Goal: Use online tool/utility: Utilize a website feature to perform a specific function

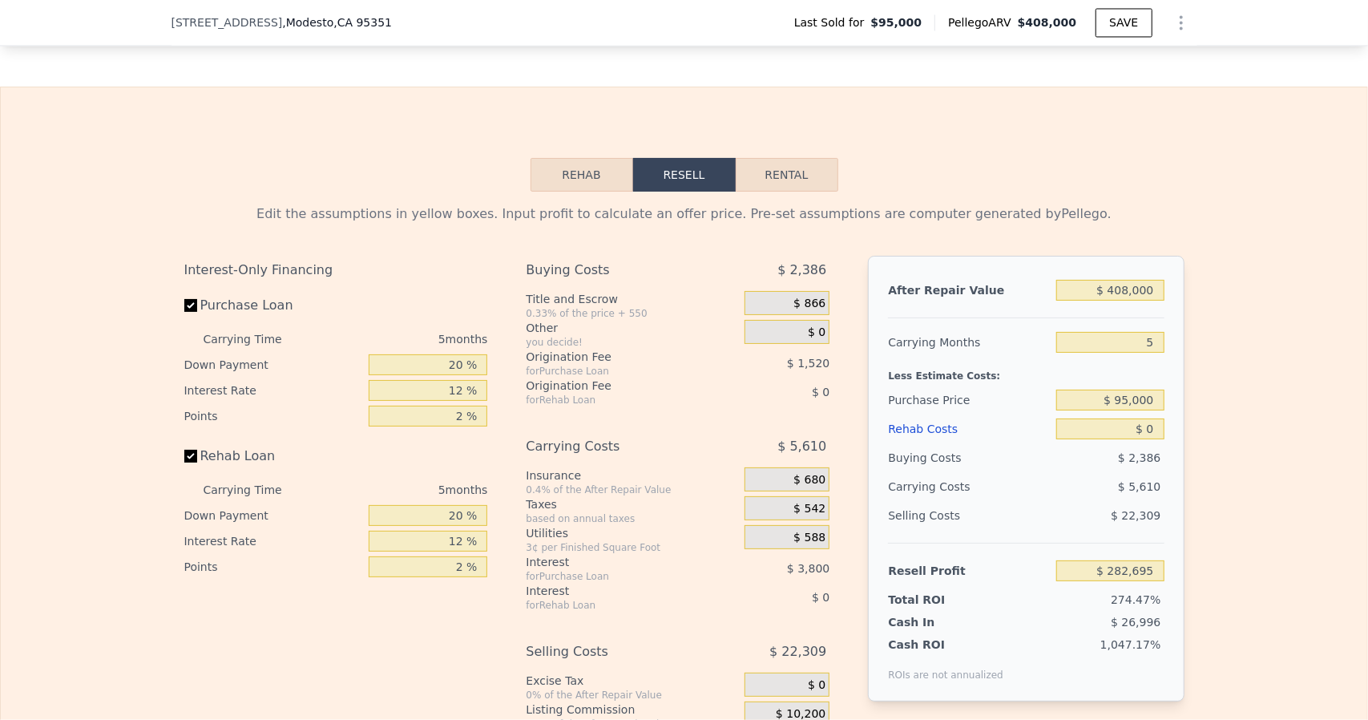
scroll to position [2306, 0]
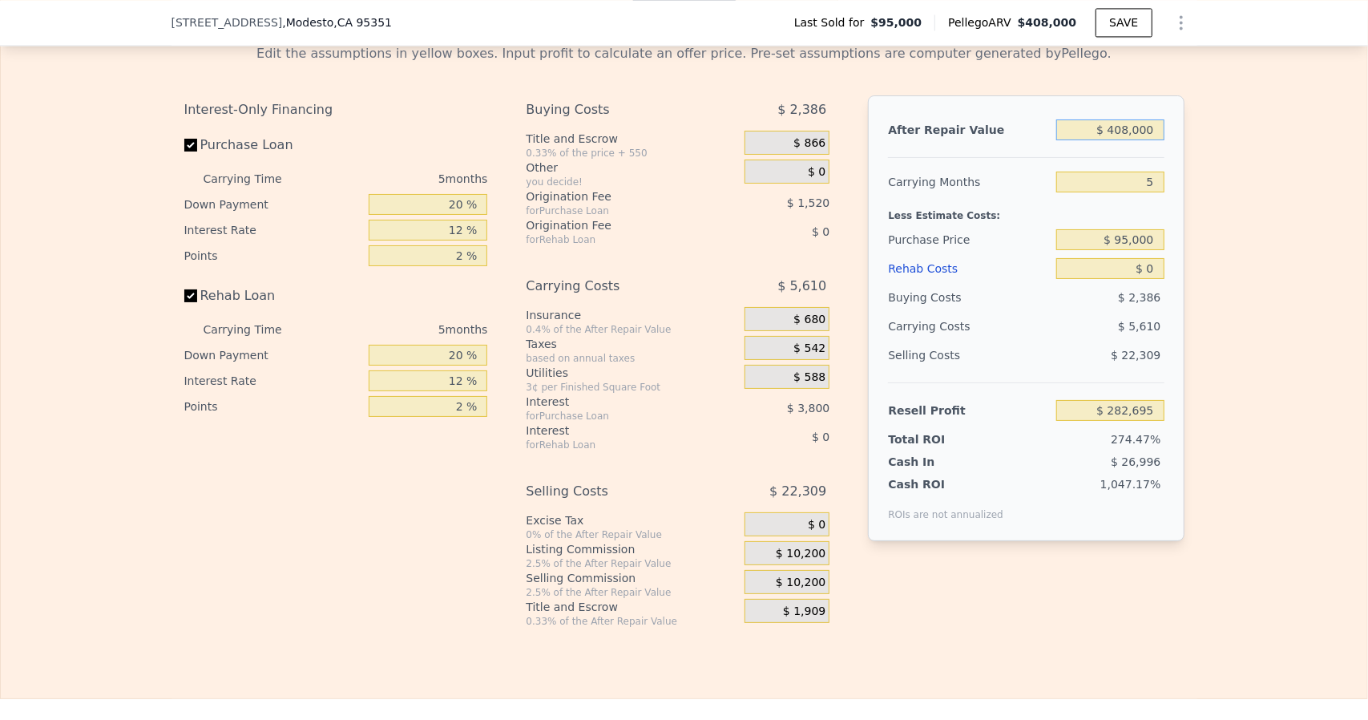
click at [1149, 140] on input "$ 408,000" at bounding box center [1109, 129] width 107 height 21
type input "$ 4,080"
type input "-$ 99,011"
type input "$ 40"
type input "-$ 102,828"
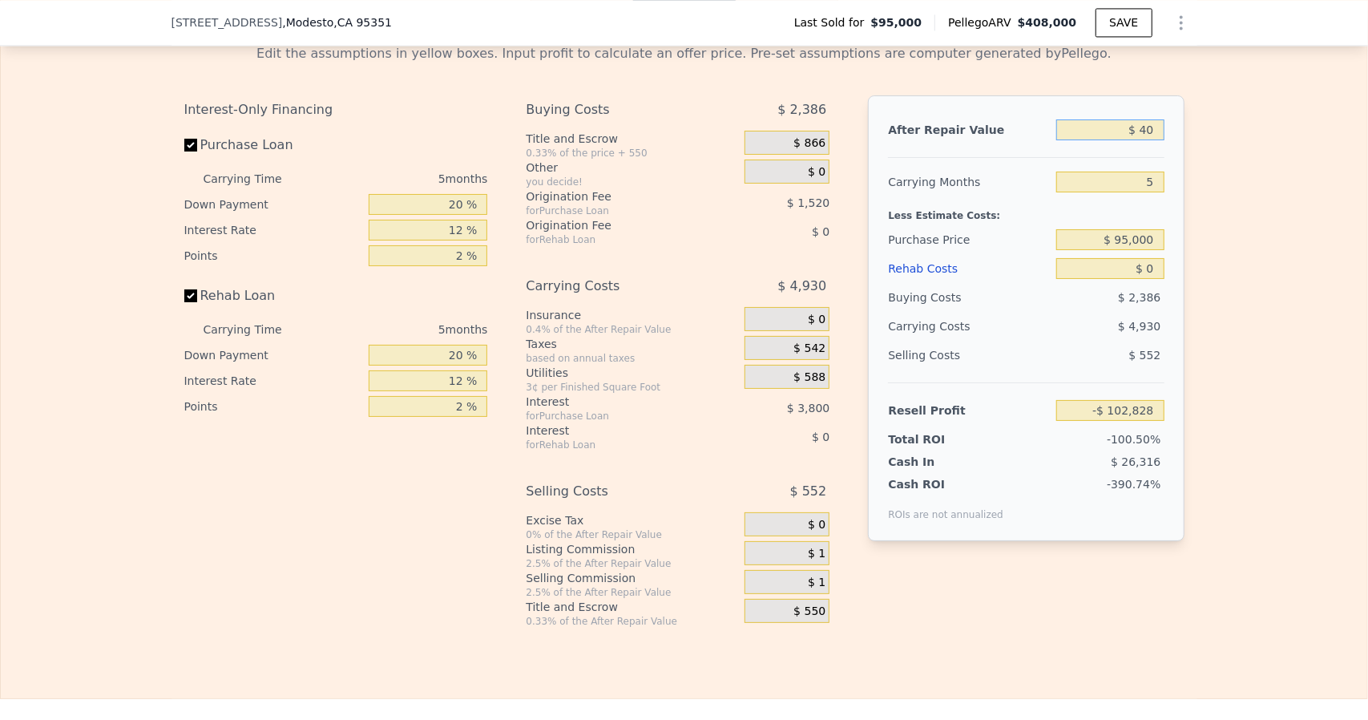
type input "$ 4"
type input "-$ 102,862"
click at [1184, 175] on div "Edit the assumptions in yellow boxes. Input profit to calculate an offer price.…" at bounding box center [684, 329] width 1026 height 596
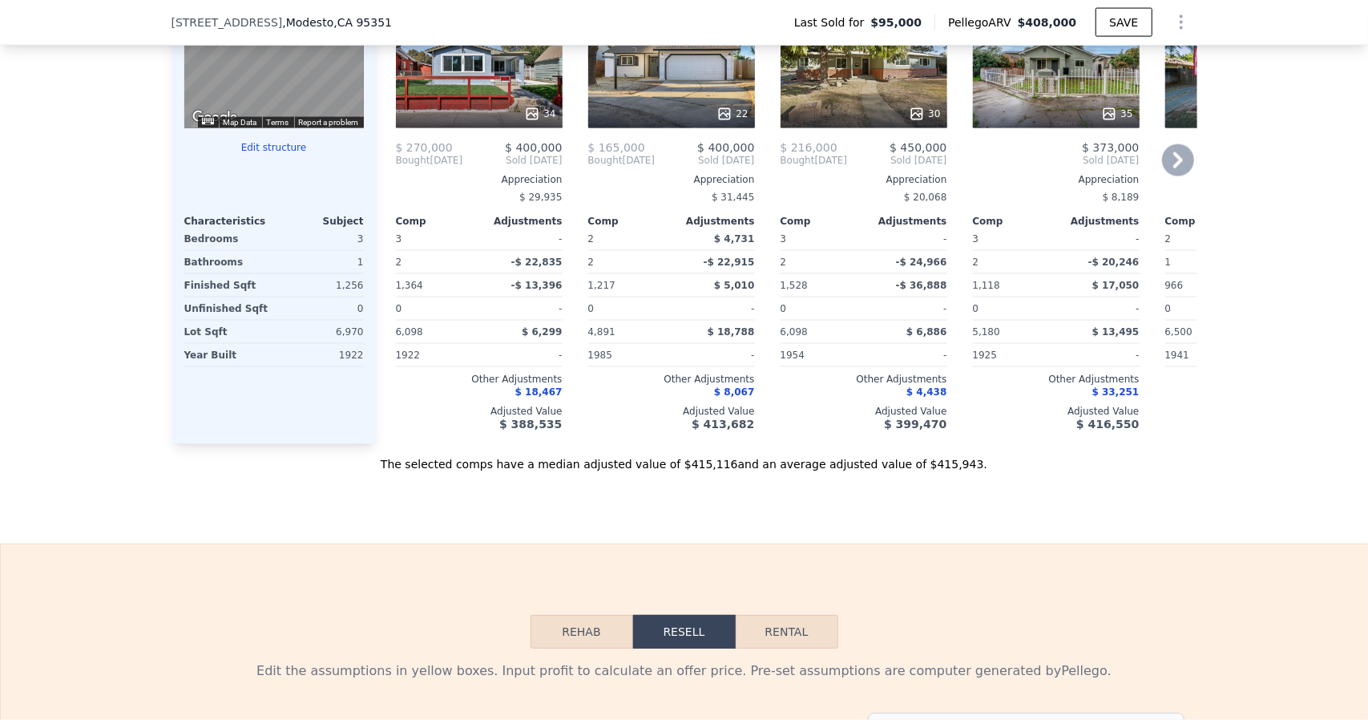
scroll to position [1699, 0]
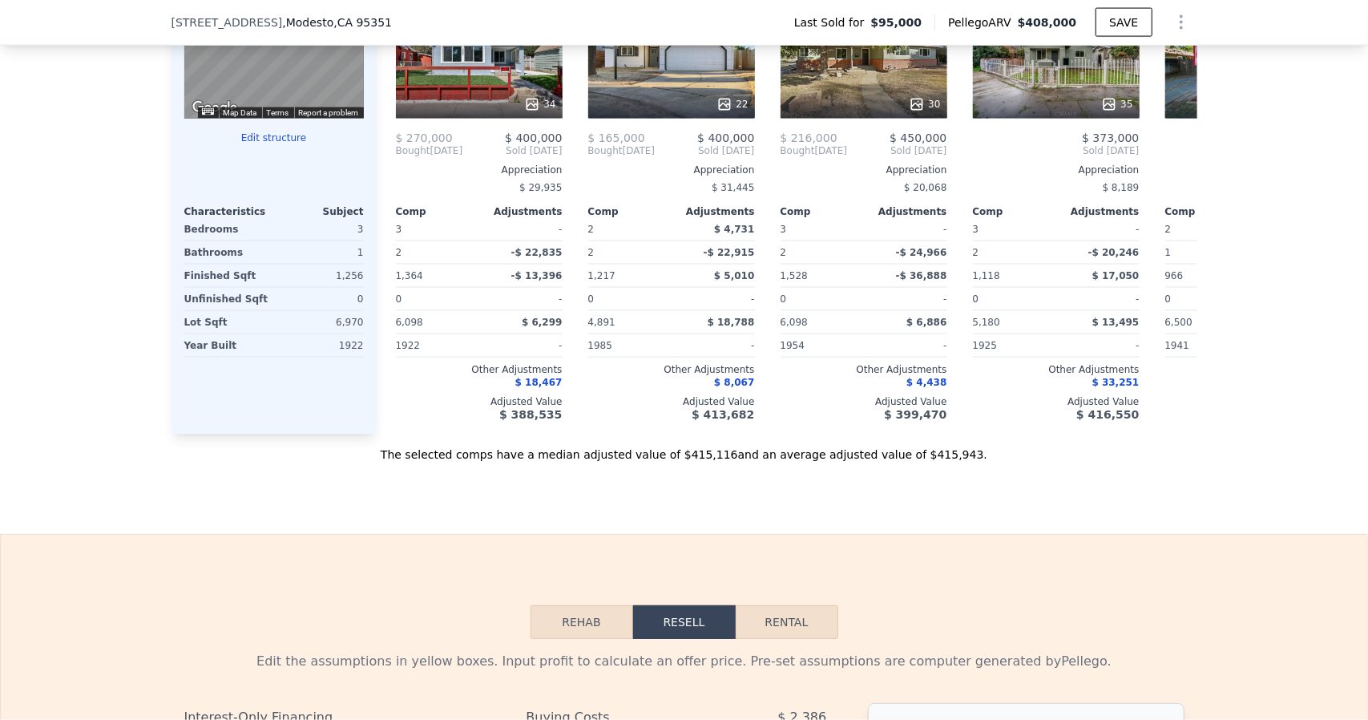
click at [585, 631] on button "Rehab" at bounding box center [581, 622] width 103 height 34
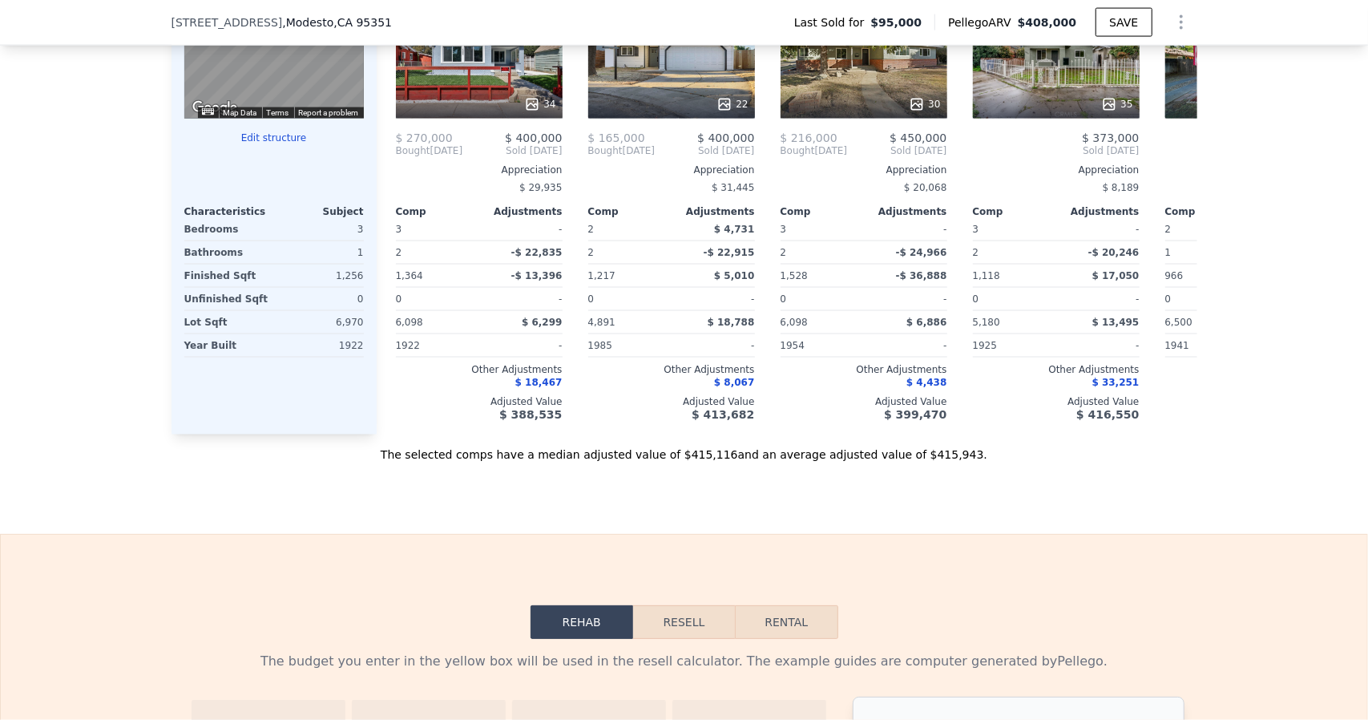
click at [676, 639] on button "Resell" at bounding box center [684, 622] width 102 height 34
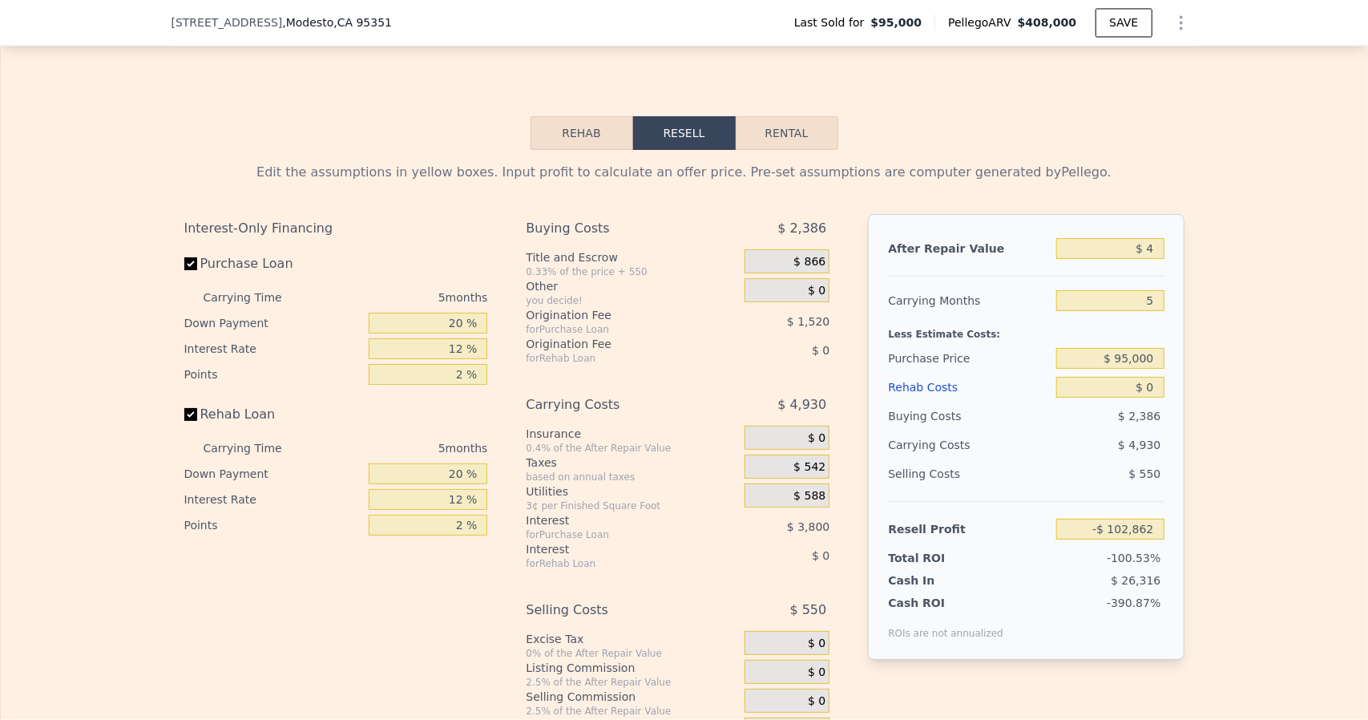
scroll to position [2189, 0]
click at [1143, 257] on input "$ 4" at bounding box center [1109, 246] width 107 height 21
type input "$ 408,000"
type input "$ 282,695"
type input "$ 8,000"
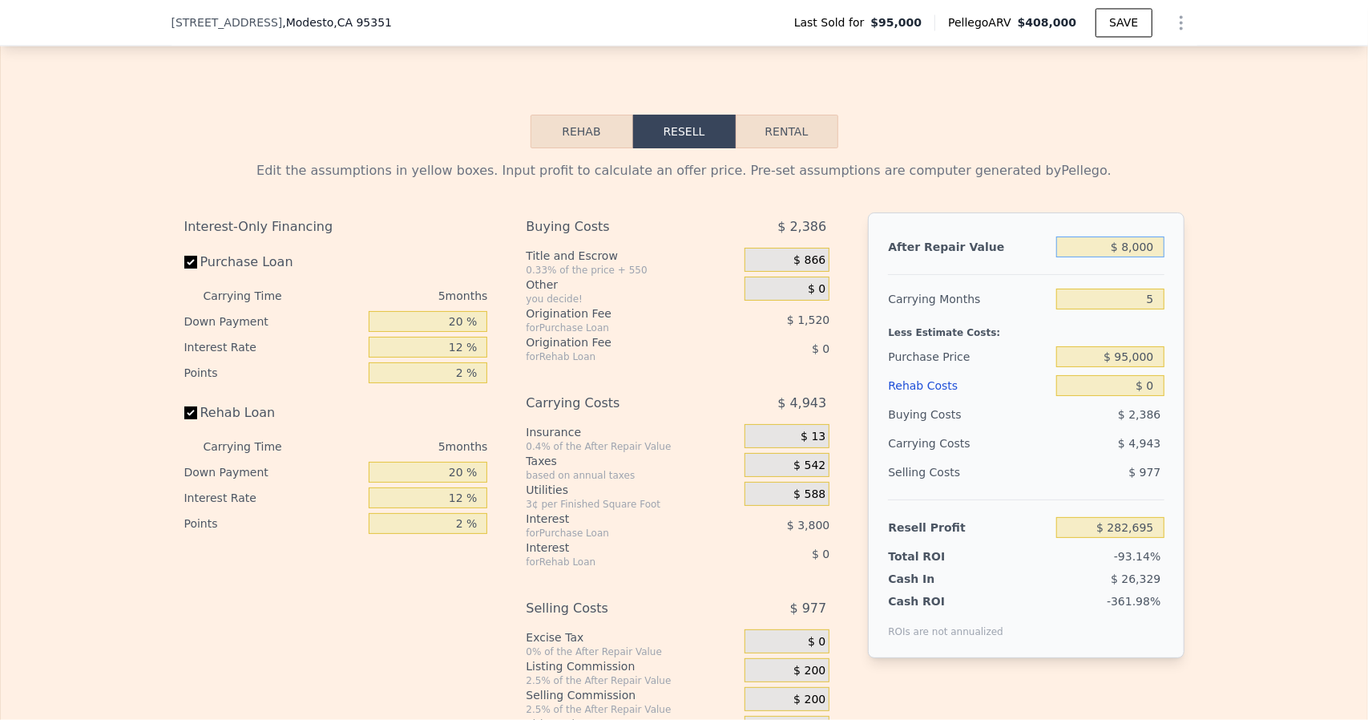
type input "-$ 95,306"
type input "$ 80"
type input "-$ 102,790"
type input "$ 8"
type input "-$ 102,858"
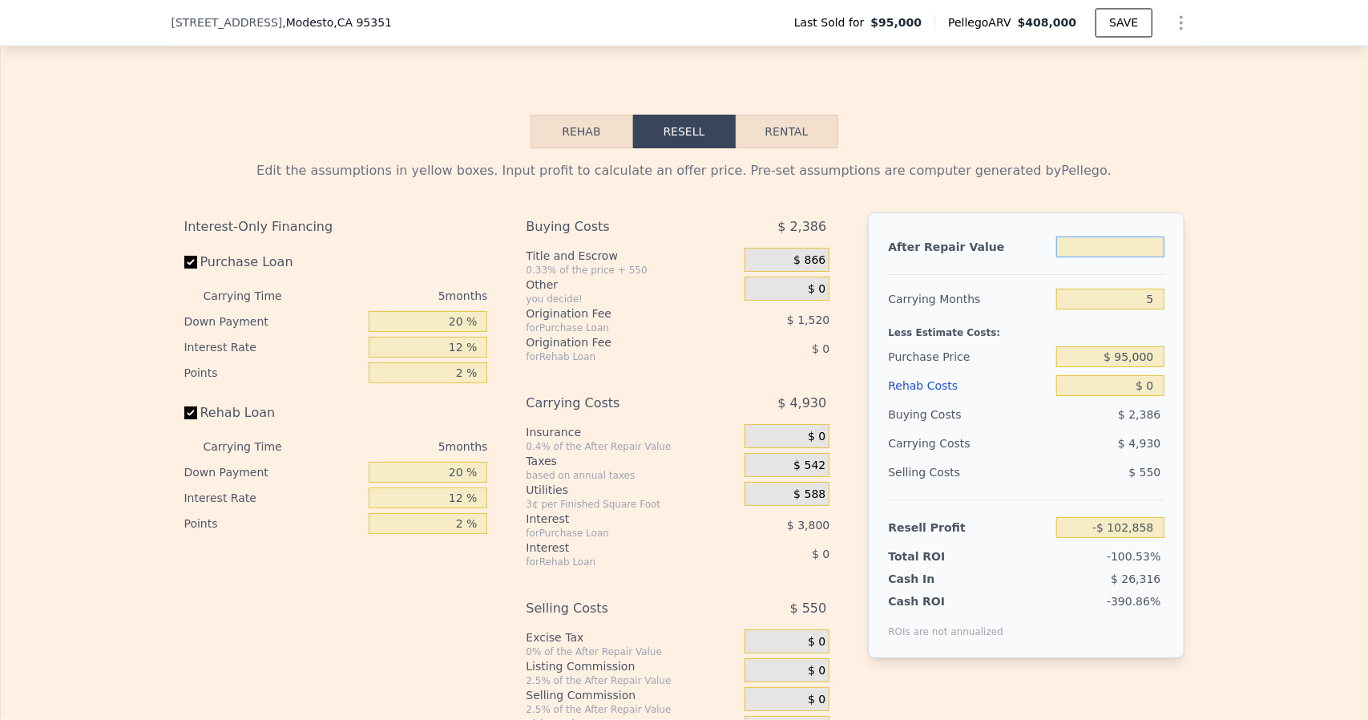
type input "$ 3"
type input "-$ 102,863"
type input "$ 37"
type input "-$ 102,831"
type input "$ 370"
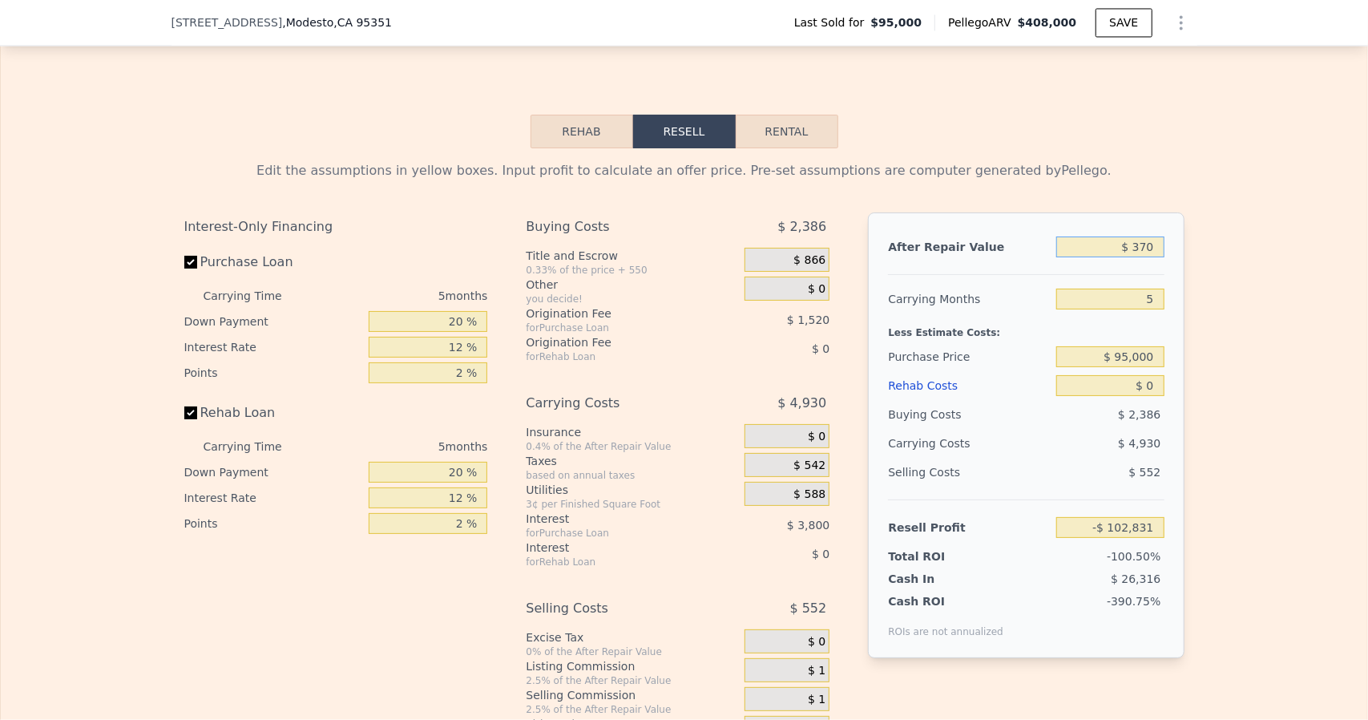
type input "-$ 102,516"
type input "$ 3,700"
type input "-$ 99,370"
type input "$ 37,000"
type input "-$ 67,901"
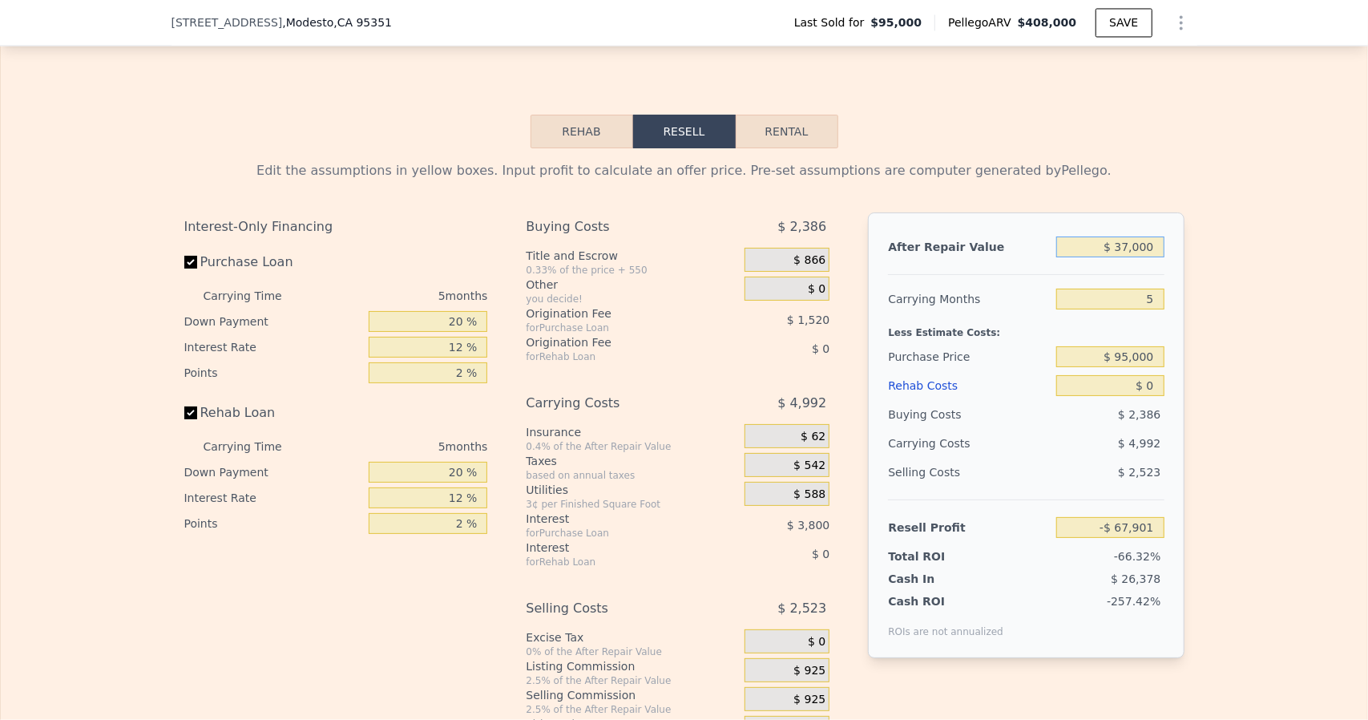
type input "$ 370,000"
type input "$ 246,785"
type input "$ 370,000"
type input "6"
type input "$ 245,675"
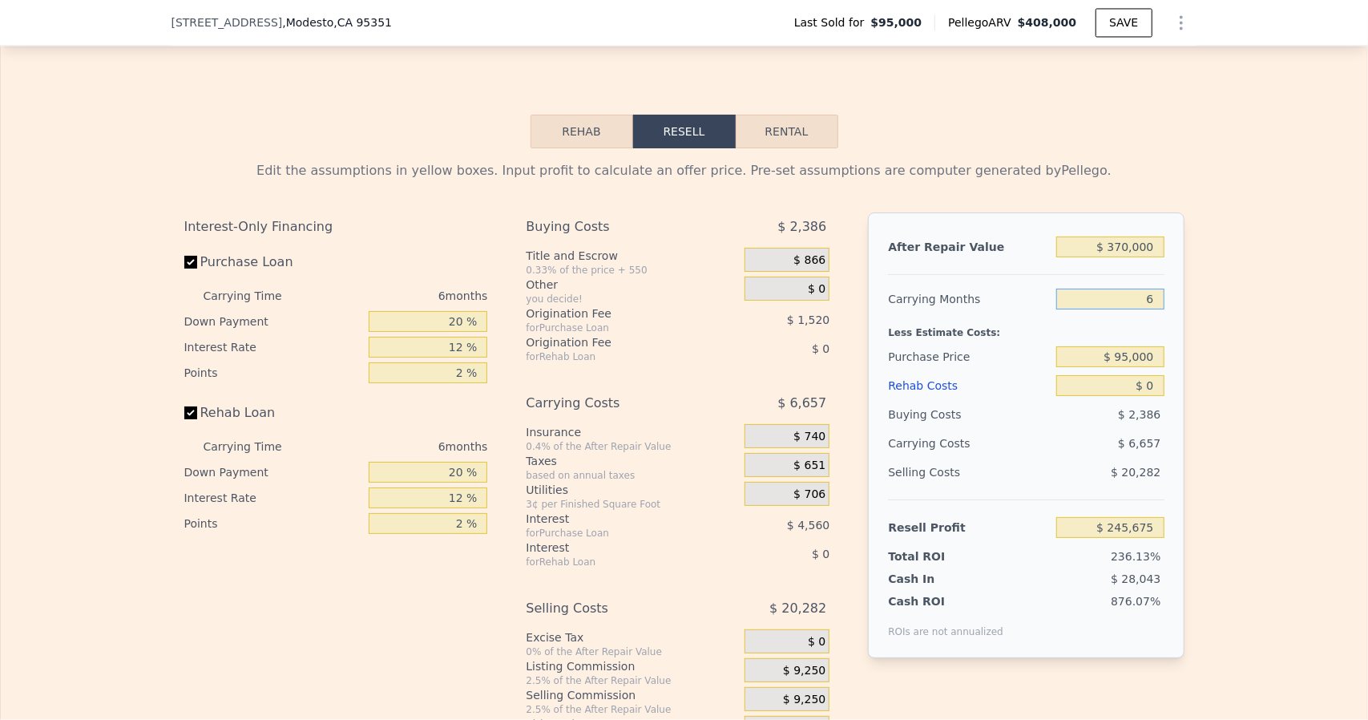
type input "6"
type input "$ 230,000"
type input "$ 101,585"
type input "$ 6"
type input "$ 101,579"
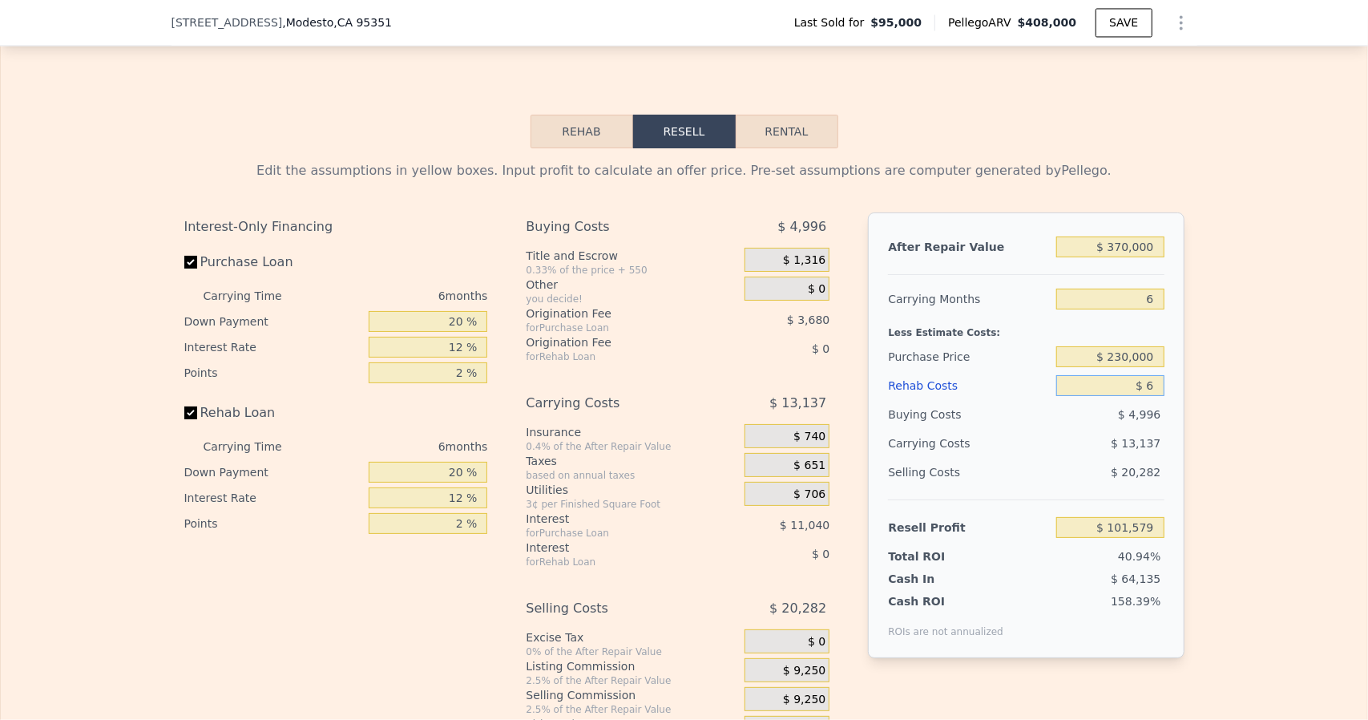
type input "$ 65"
type input "$ 101,513"
type input "$ 6,500"
type input "$ 94,669"
type input "$ 65,000"
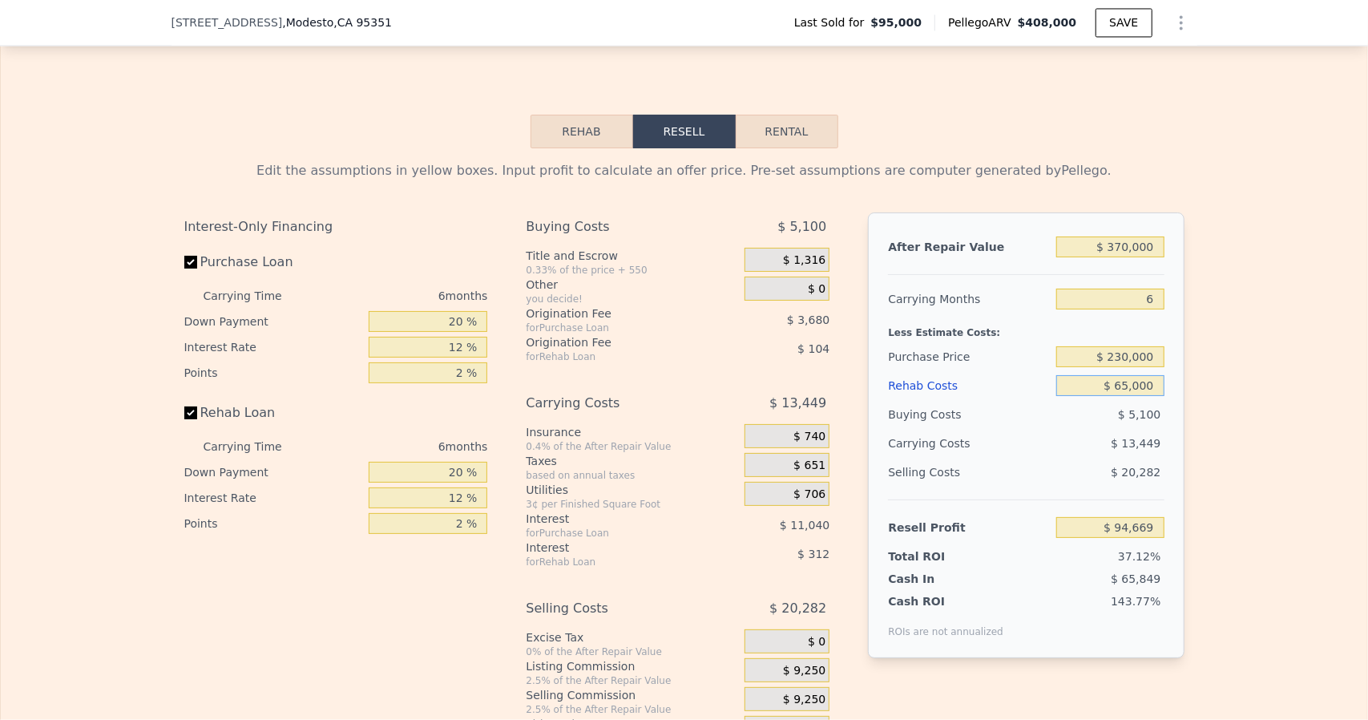
type input "$ 32,425"
type input "$ 65,000"
click at [465, 332] on input "20 %" at bounding box center [428, 321] width 119 height 21
type input "2 %"
type input "$ 29,113"
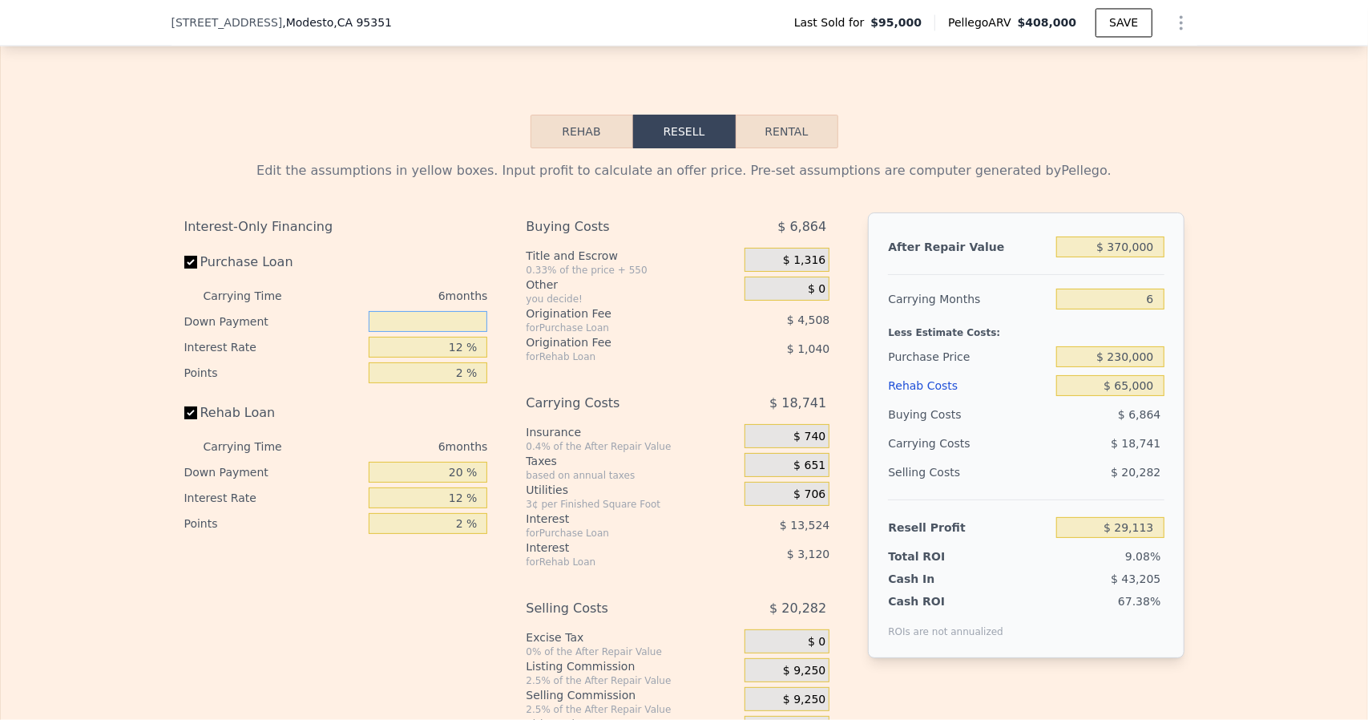
type input "1 %"
type input "$ 28,929"
type input "10 %"
type input "$ 30,585"
type input "10 %"
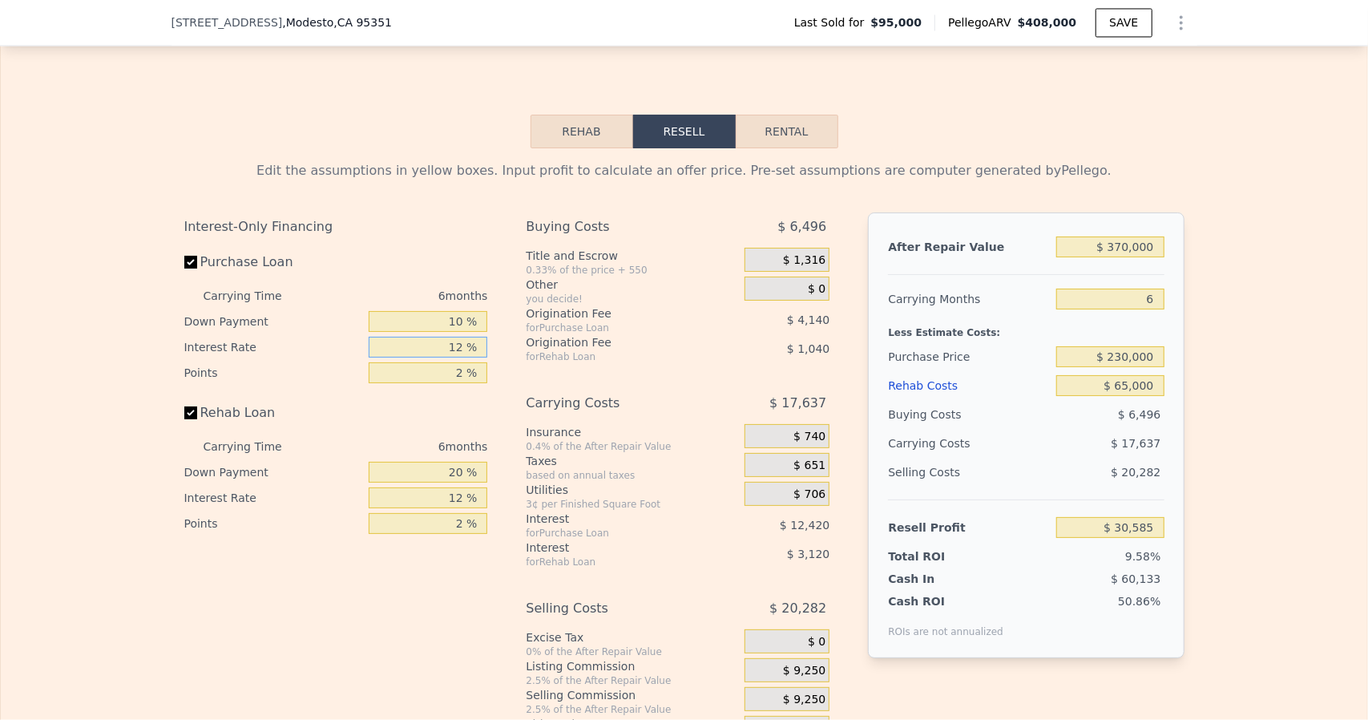
type input "8 %"
type input "$ 34,725"
type input "8.9 %"
type input "$ 33,795"
type input "8.95 %"
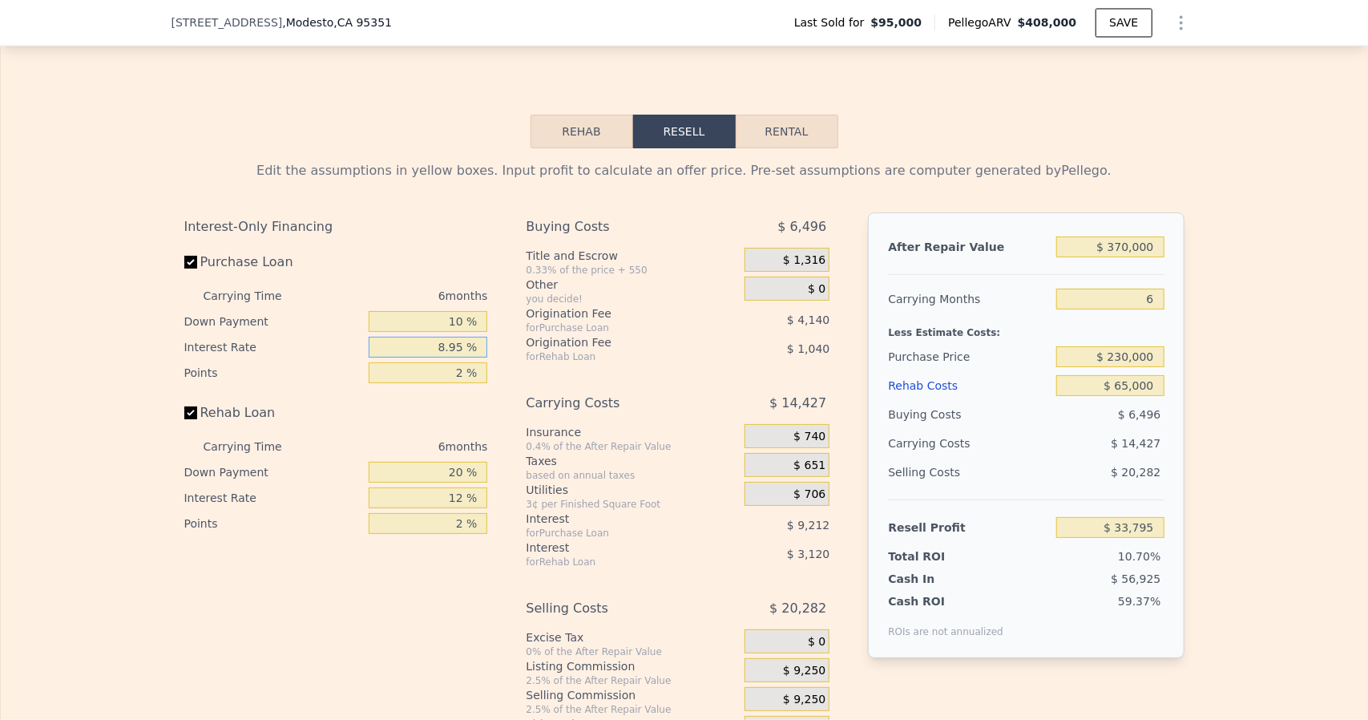
type input "$ 33,741"
type input "8.95 %"
type input "1 %"
type input "$ 35,811"
type input "1 %"
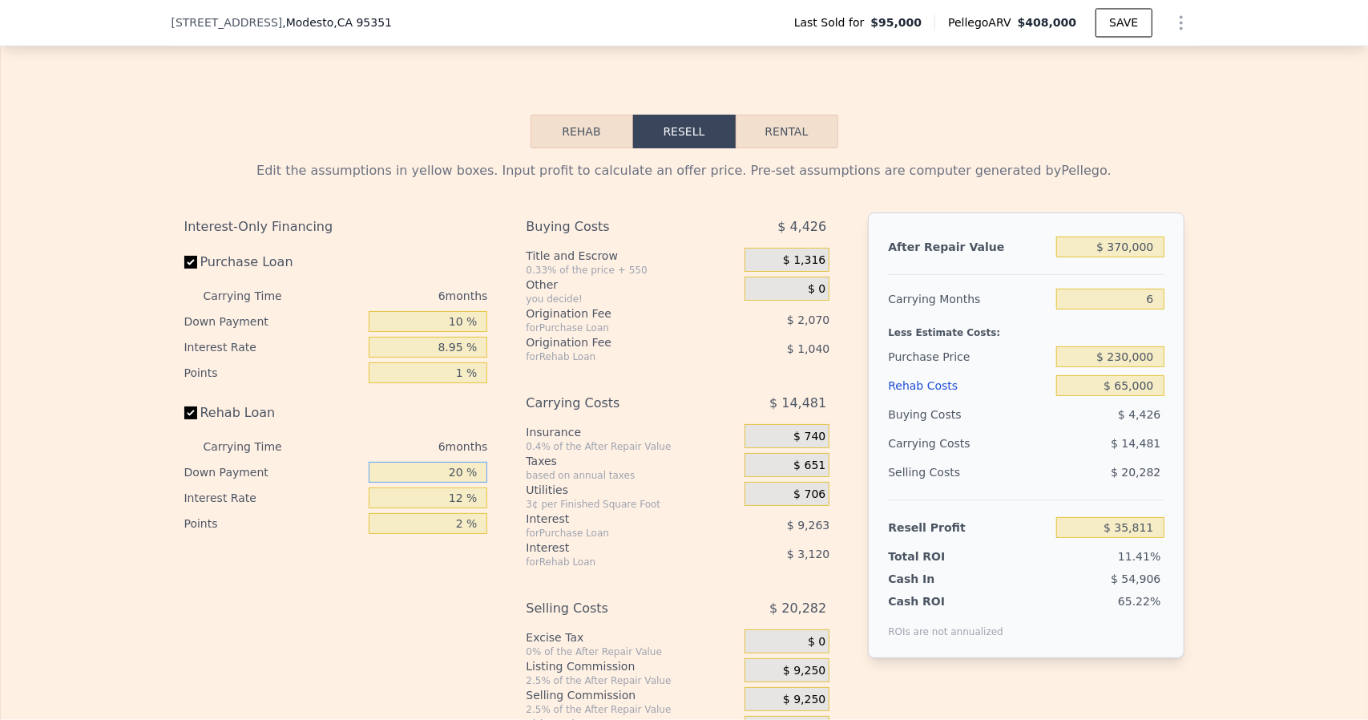
type input "0 %"
type input "$ 34,771"
type input "0 %"
type input "8 %"
type input "$ 36,073"
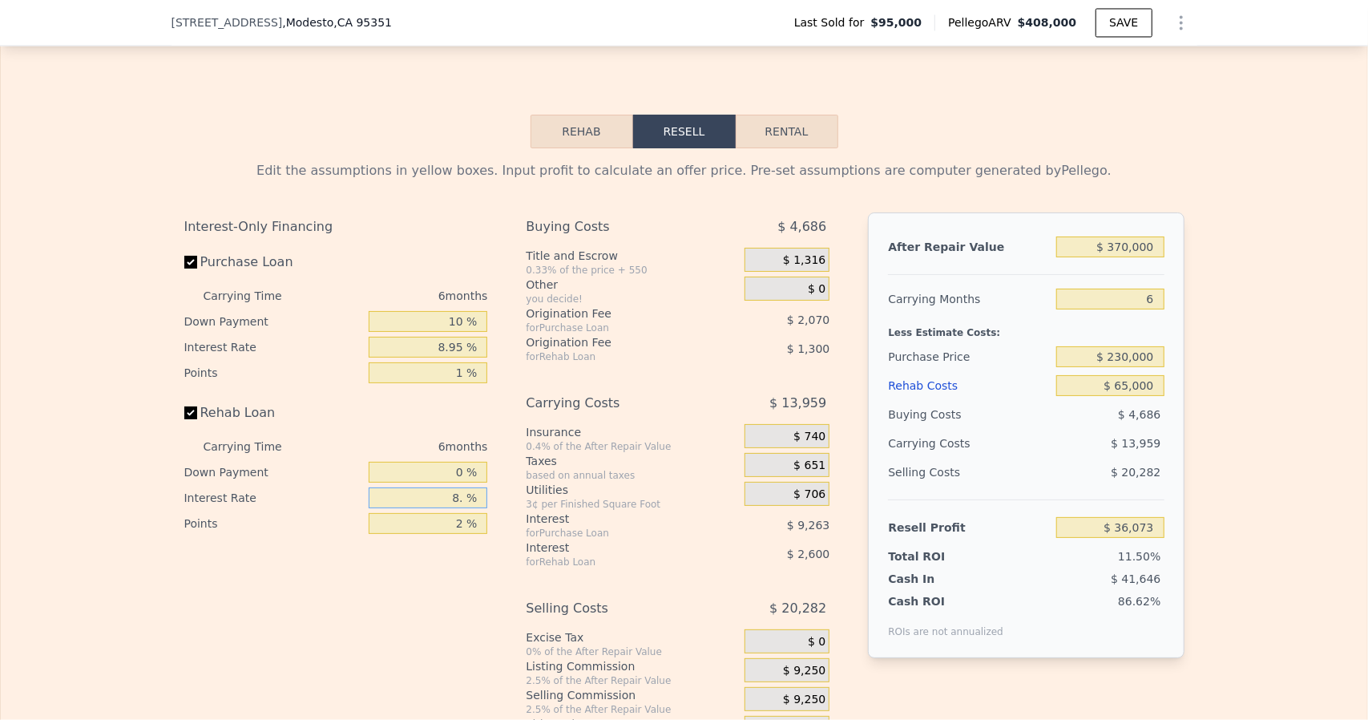
type input "8.9 %"
type input "$ 35,779"
type input "8.95 %"
type input "$ 35,761"
type input "8.95 %"
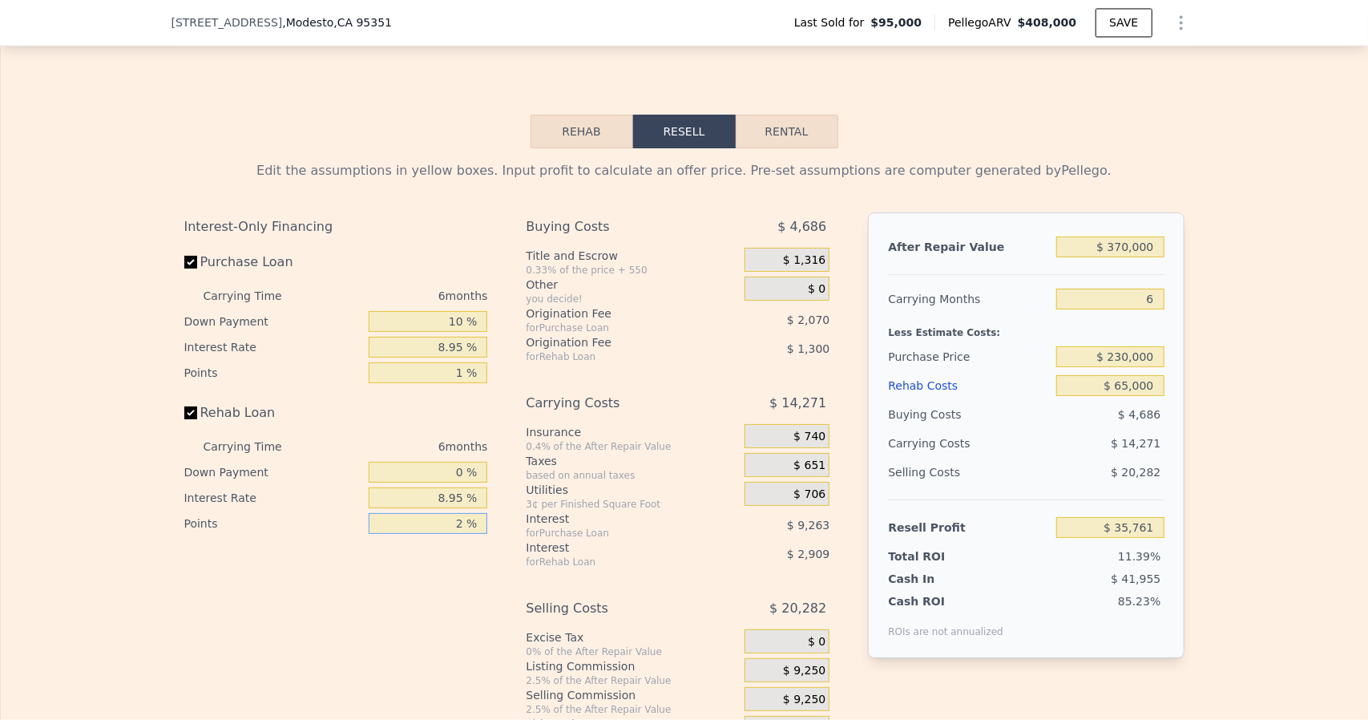
type input "1 %"
type input "$ 36,411"
type input "1 %"
click at [765, 272] on div "$ 1,316" at bounding box center [786, 260] width 85 height 24
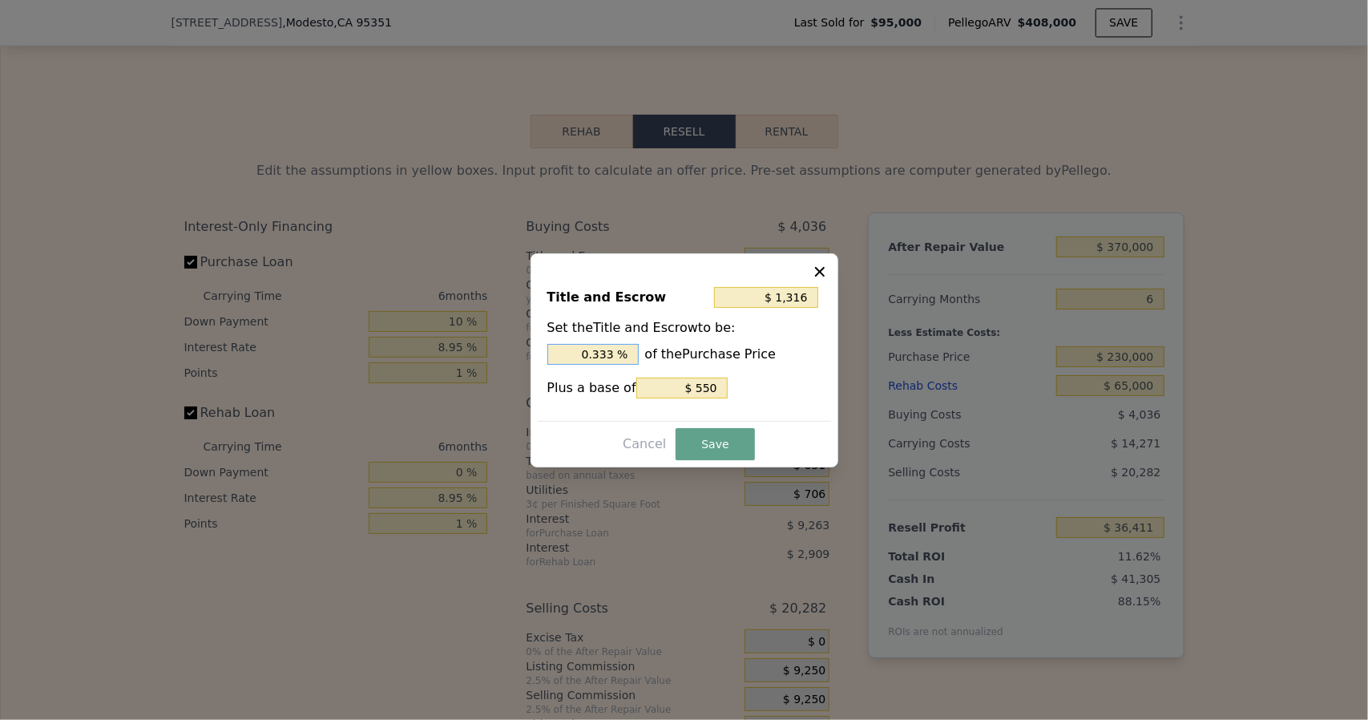
click at [615, 360] on input "0.333 %" at bounding box center [592, 354] width 91 height 21
type input "$ 1,309"
type input "0.33 %"
type input "$ 1,240"
type input "0.3 %"
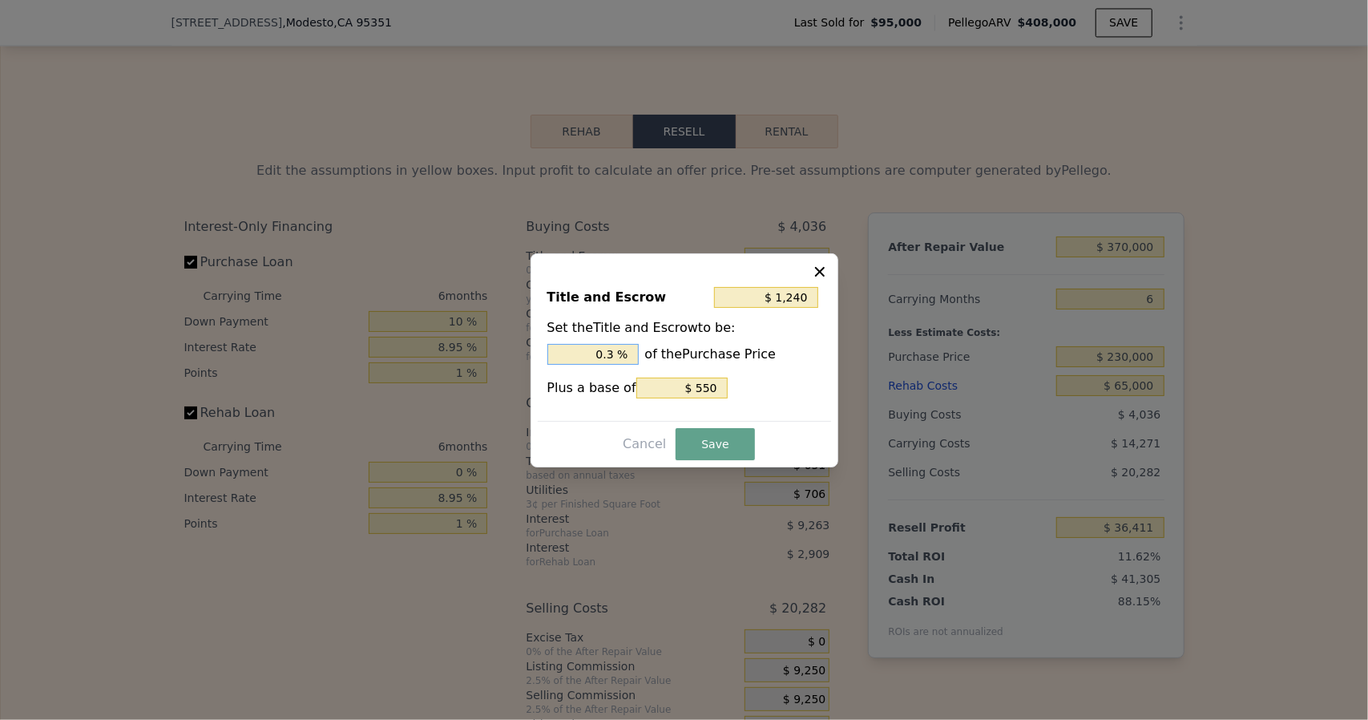
type input "$ 550"
type input "0 %"
type input "$ 2,850"
type input "1. %"
type input "$ 4,690"
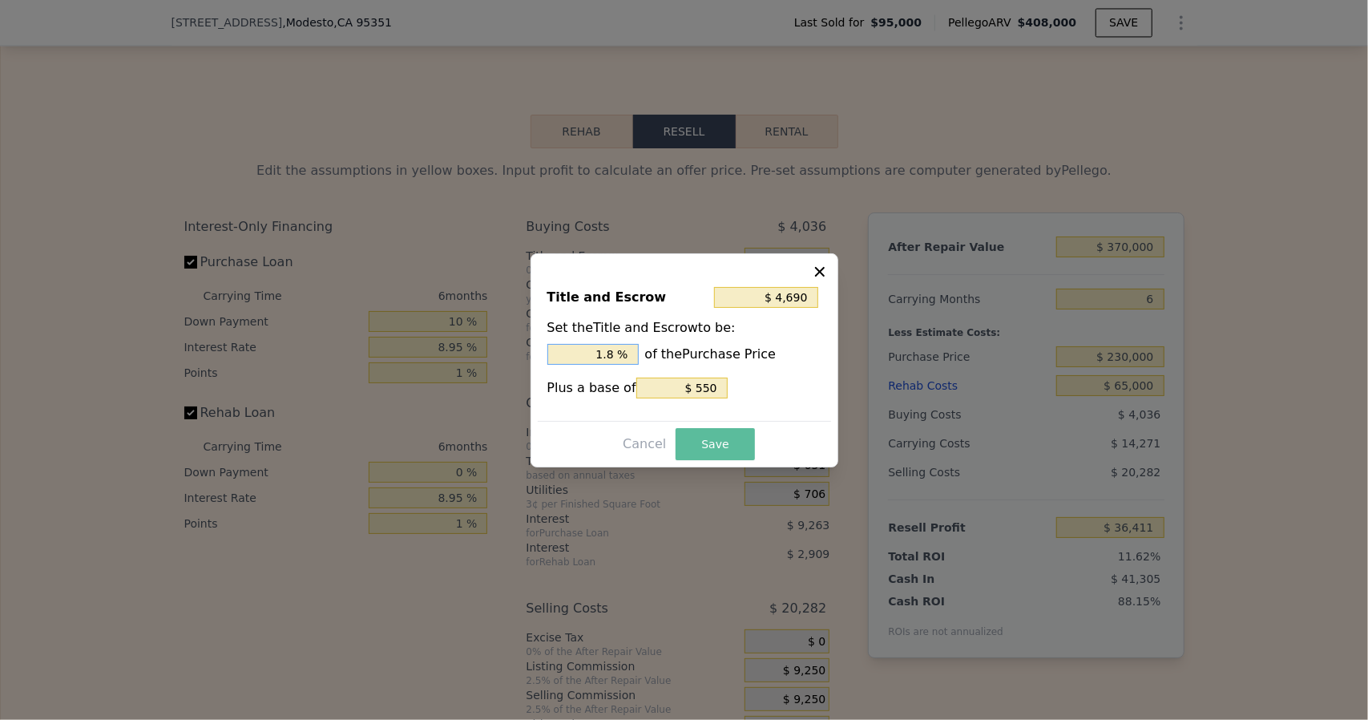
type input "1.8 %"
click at [712, 450] on button "Save" at bounding box center [714, 444] width 79 height 32
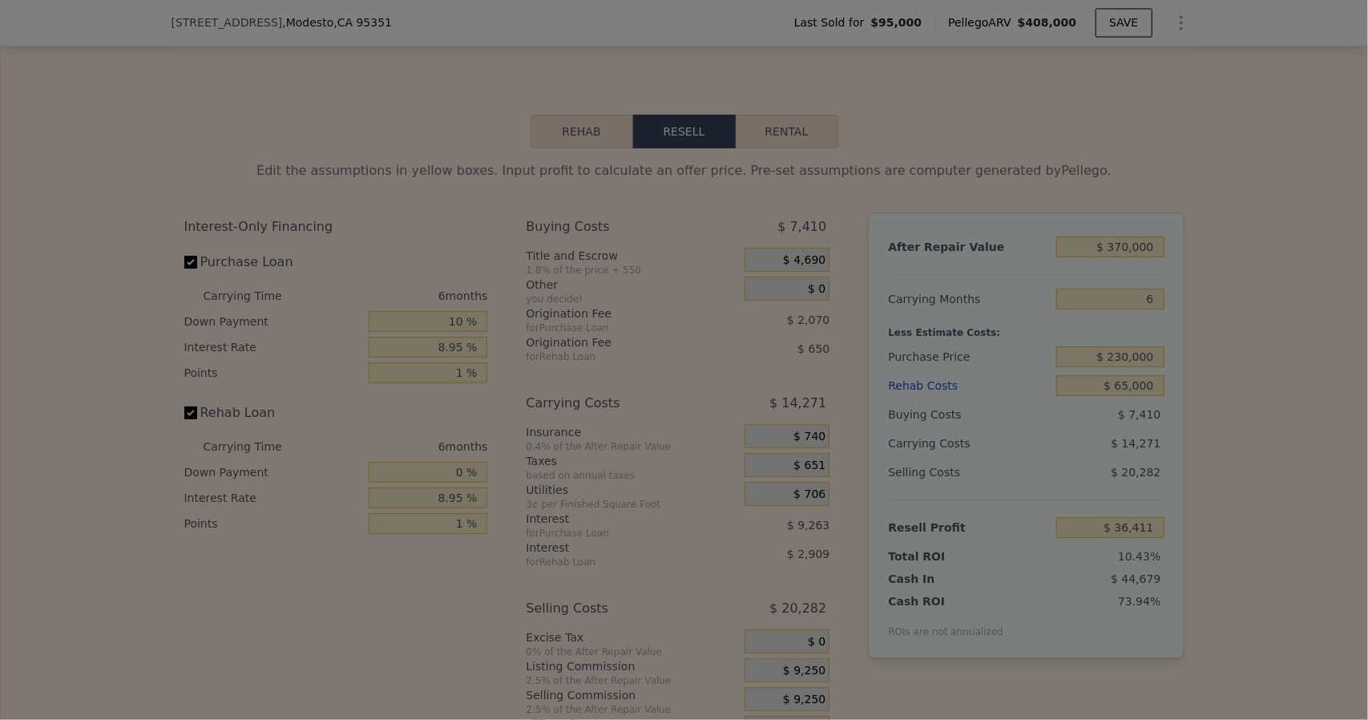
type input "$ 33,037"
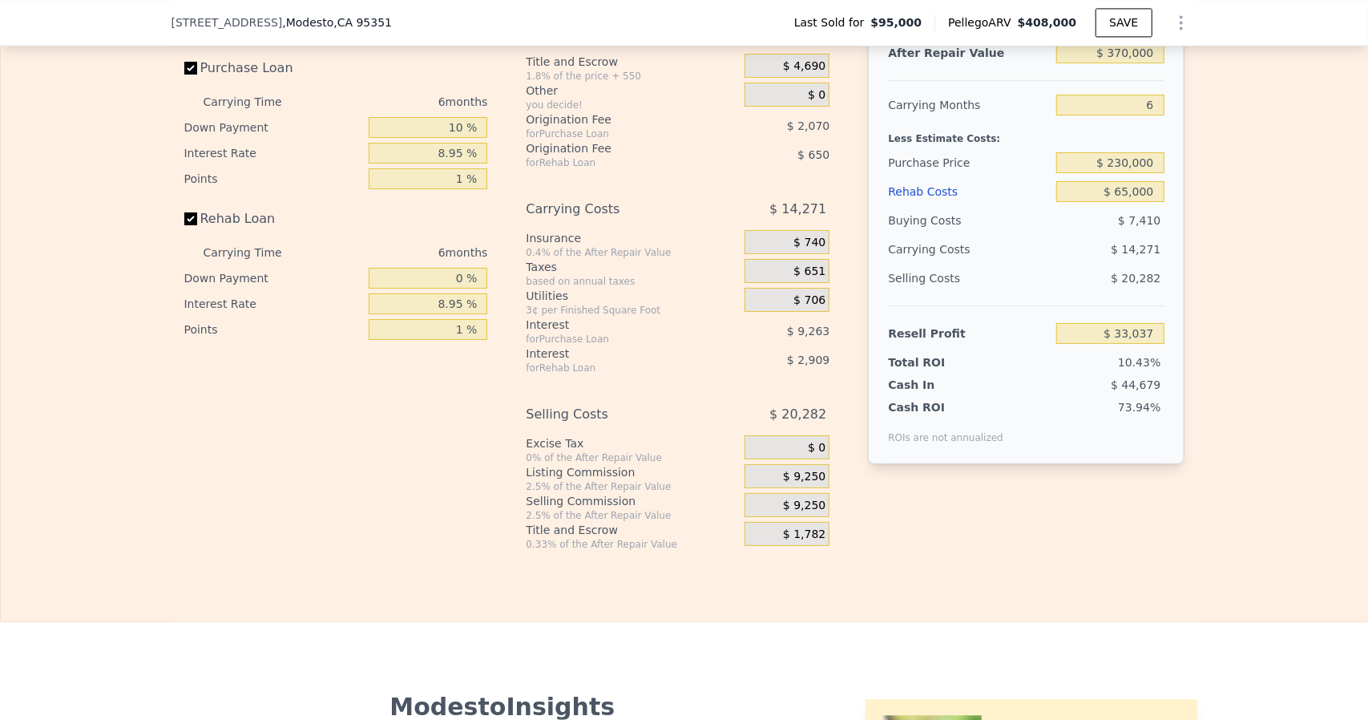
scroll to position [2386, 0]
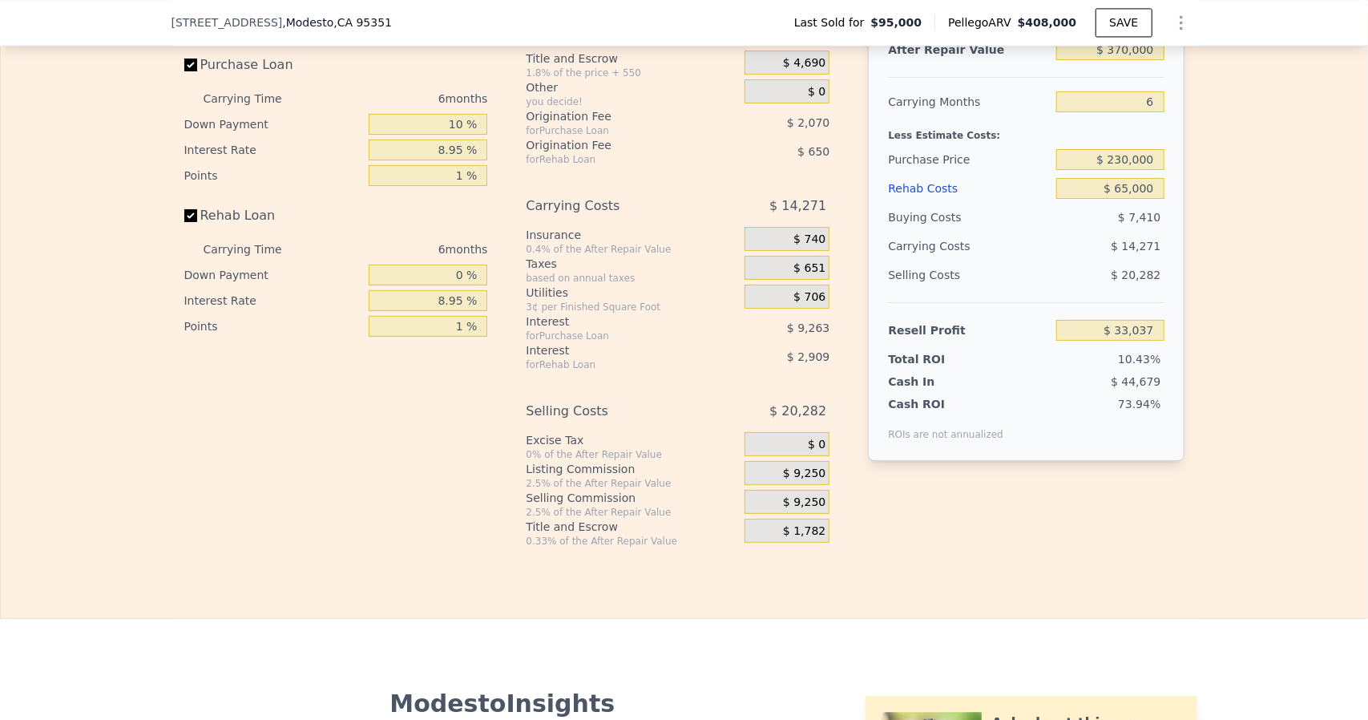
click at [811, 247] on span "$ 740" at bounding box center [809, 239] width 32 height 14
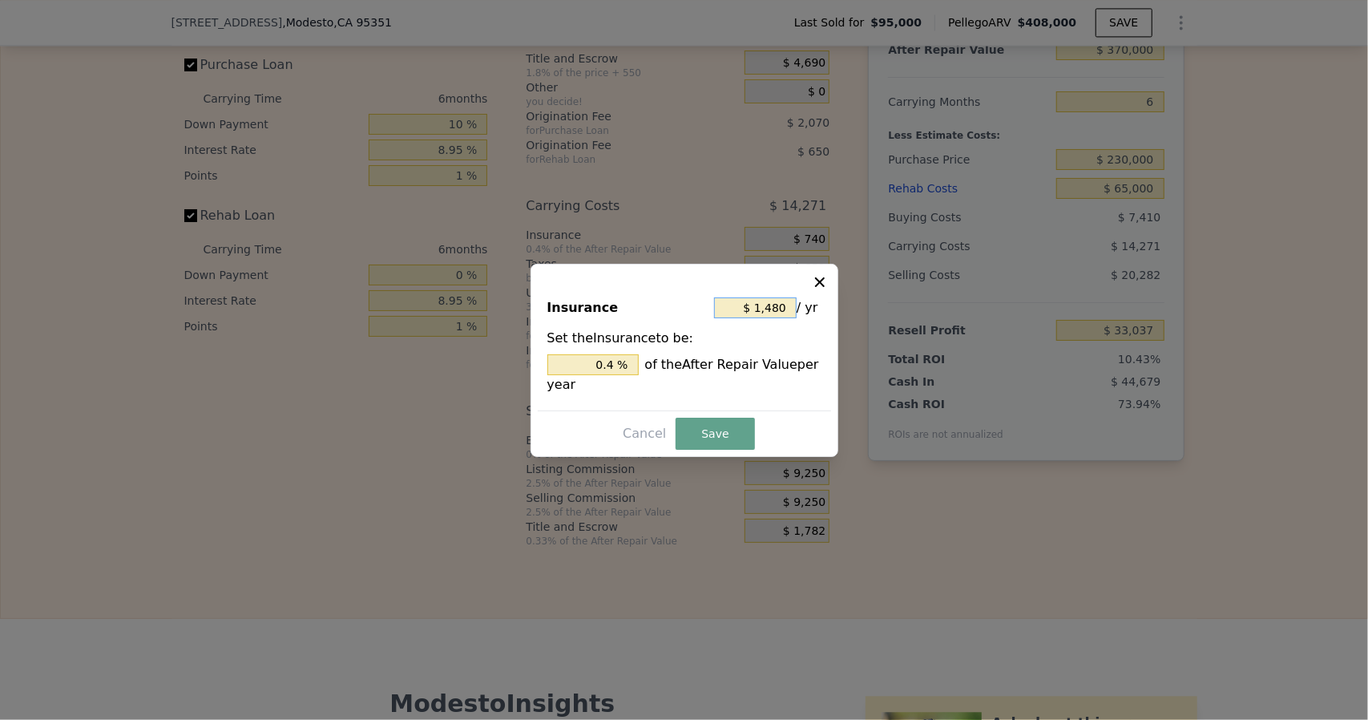
click at [787, 309] on input "$ 1,480" at bounding box center [755, 307] width 83 height 21
type input "$ 148"
type input "0.04 %"
type input "$ 14"
type input "0.004 %"
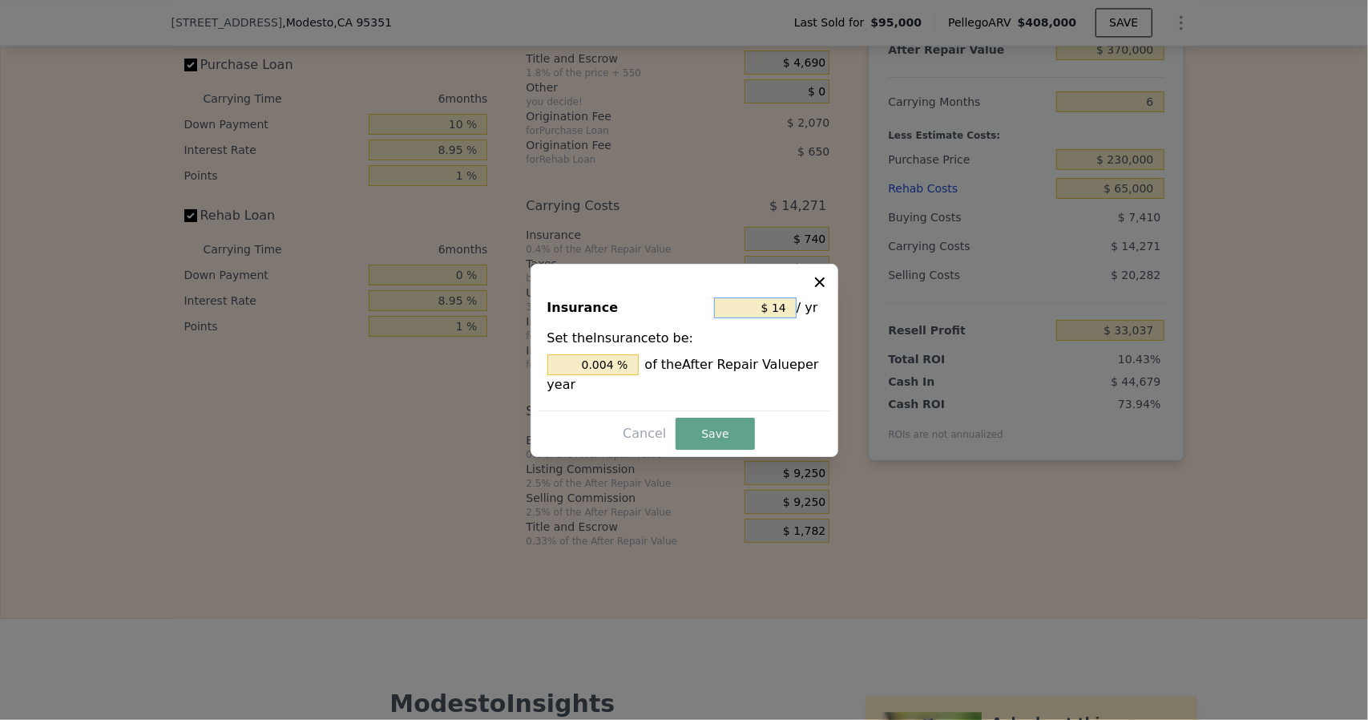
type input "$ 1"
type input "0.000 %"
type input "$ 3"
type input "0.001 %"
type input "$ 36"
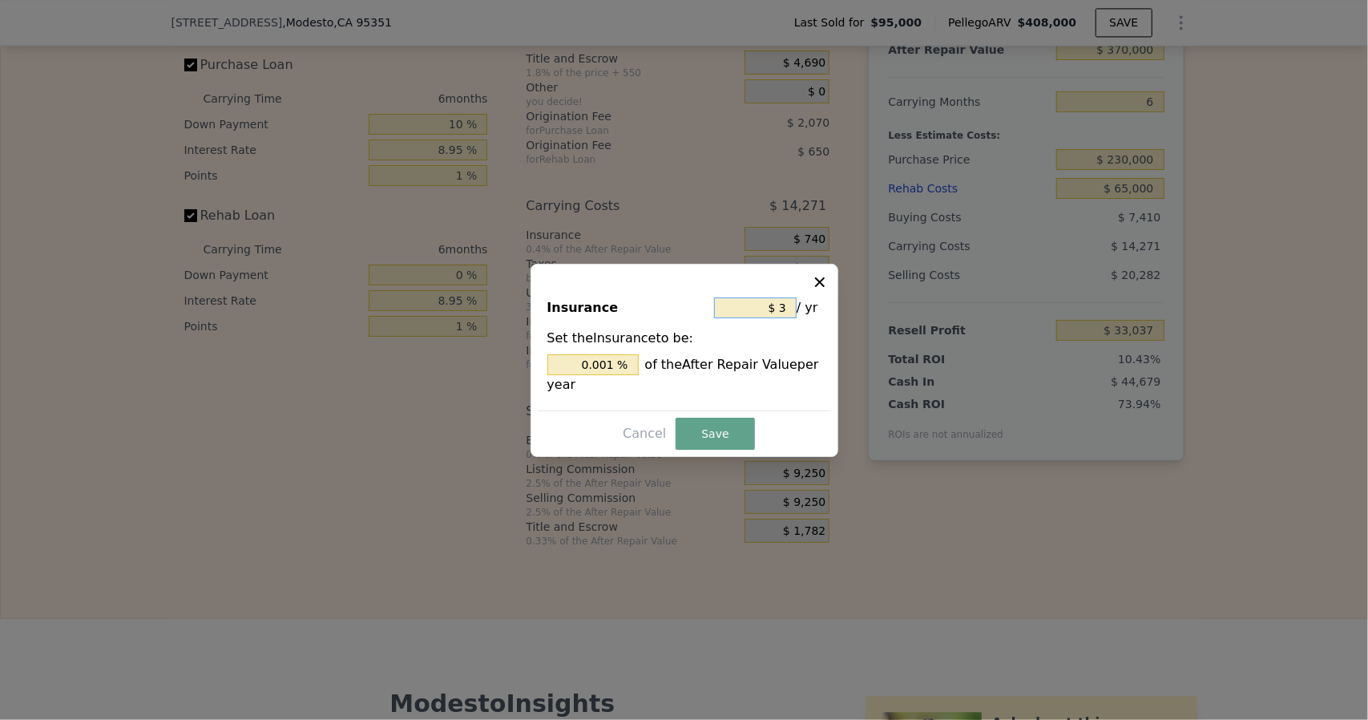
type input "0.010 %"
type input "$ 360"
type input "0.097 %"
type input "$ 3,600"
type input "0.973 %"
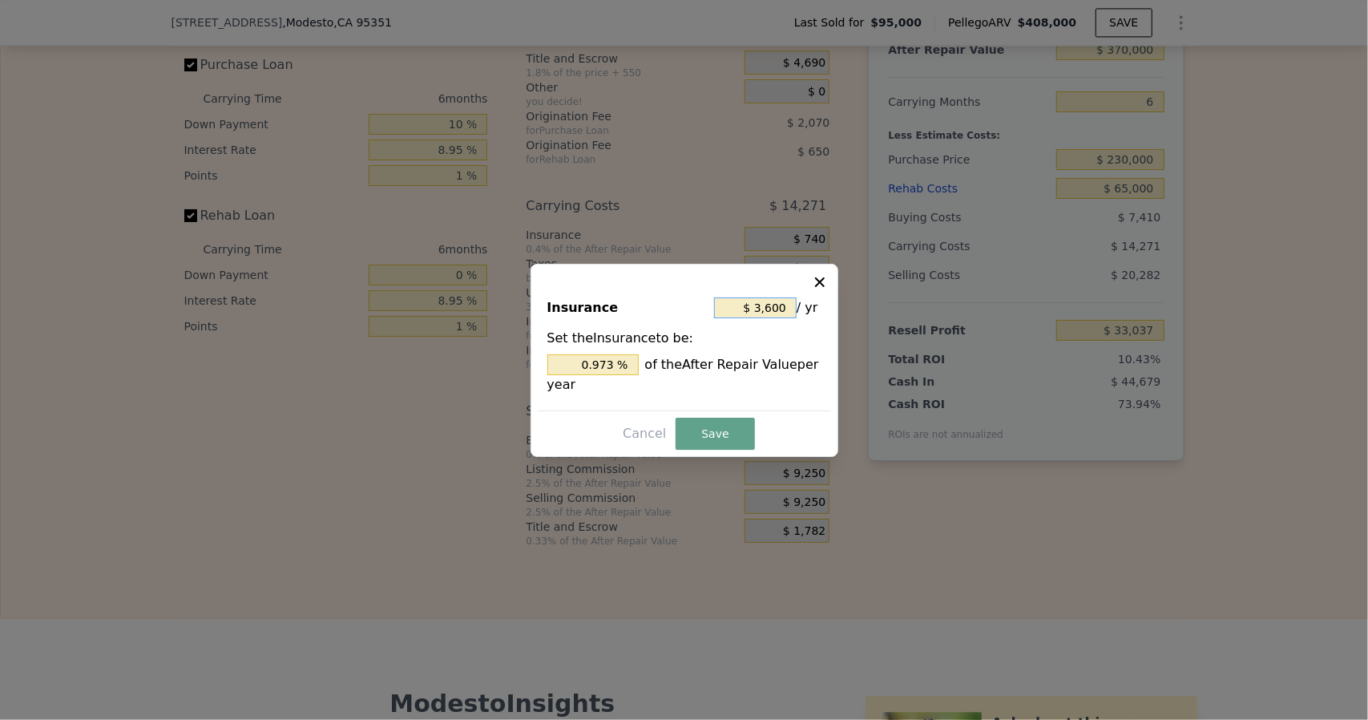
type input "$ 3,600"
click at [708, 450] on div "Insurance $ 3,600 / yr Set the Insurance to be: 0.973 % of the After Repair Val…" at bounding box center [684, 360] width 308 height 193
click at [713, 444] on button "Save" at bounding box center [714, 433] width 79 height 32
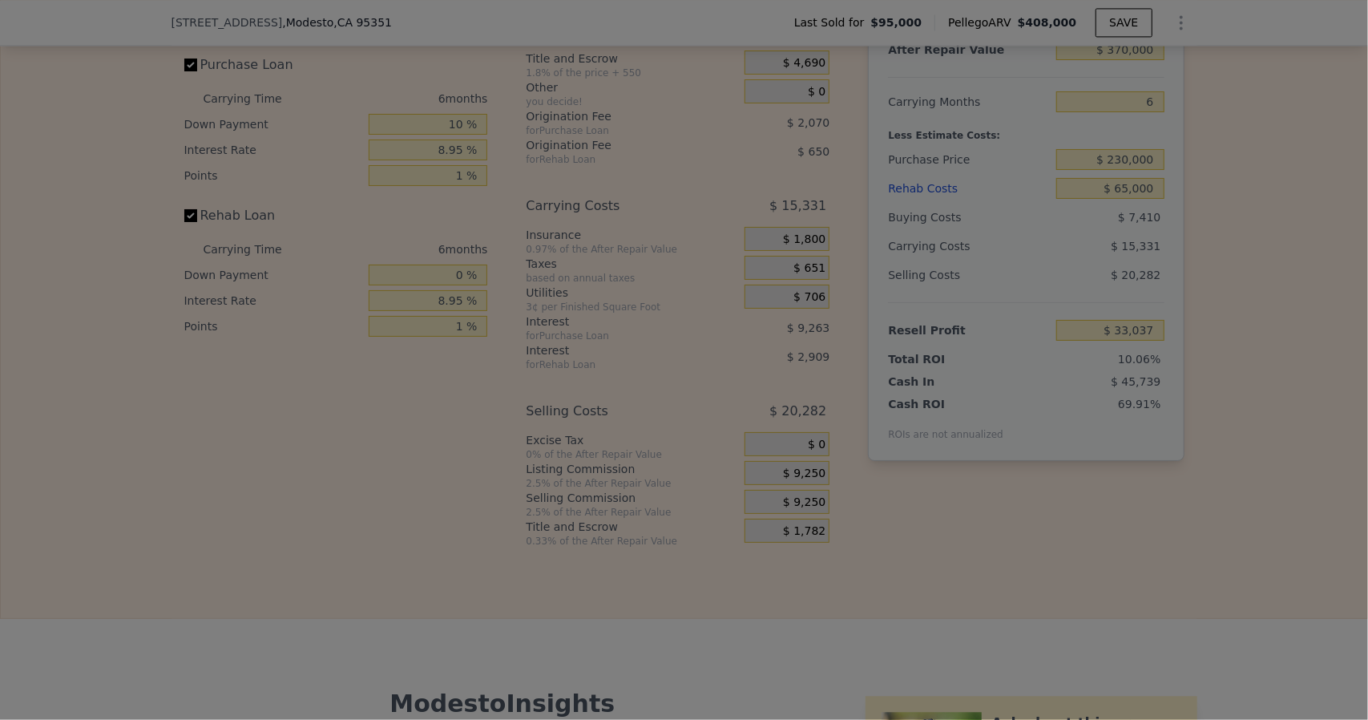
type input "$ 31,977"
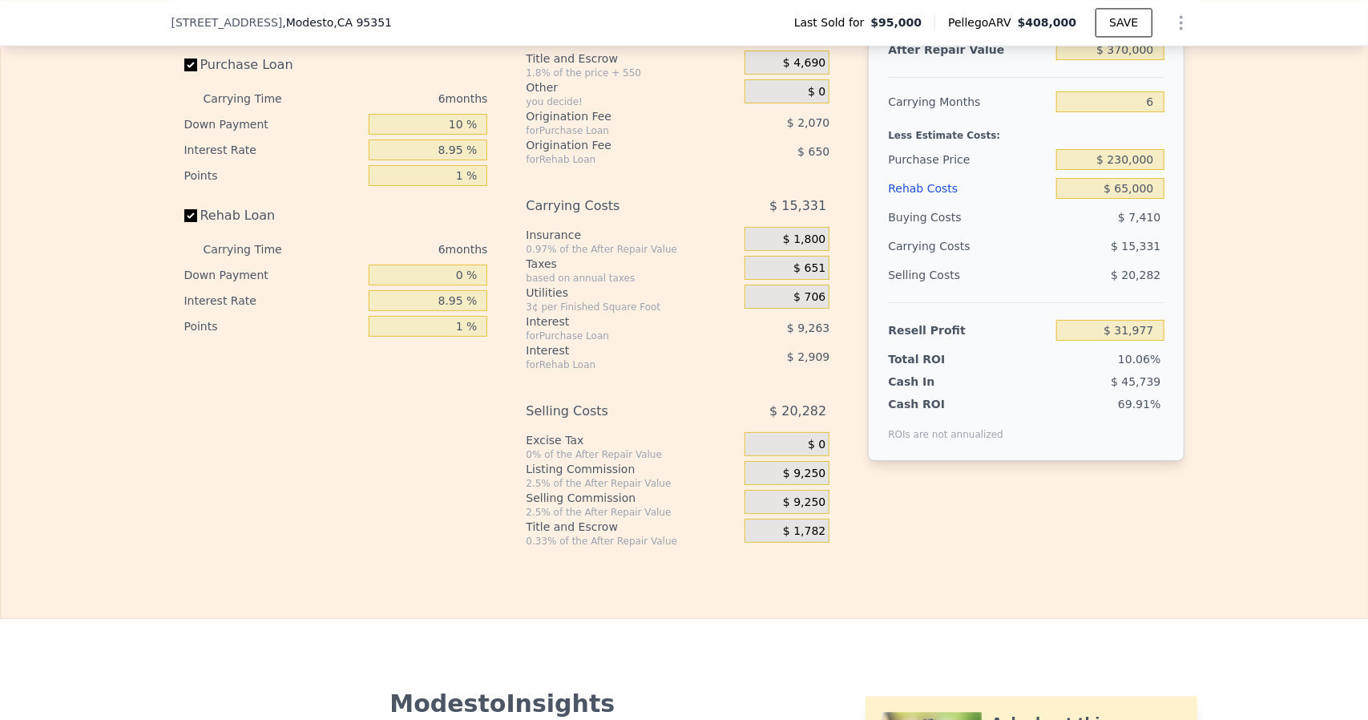
click at [813, 276] on span "$ 651" at bounding box center [809, 268] width 32 height 14
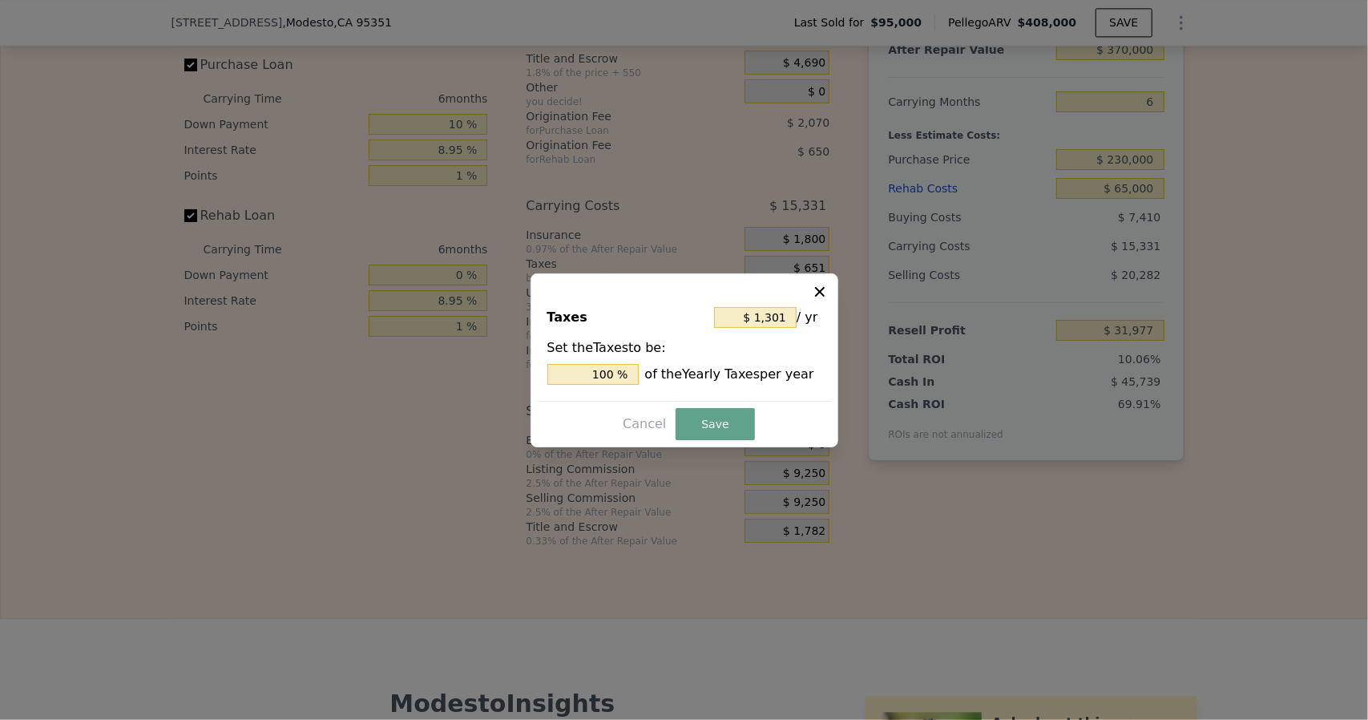
click at [796, 325] on span "/ yr" at bounding box center [807, 317] width 22 height 29
click at [789, 318] on input "$ 1,301" at bounding box center [755, 317] width 83 height 21
type input "$ 130"
type input "9.992 %"
type input "$ 13"
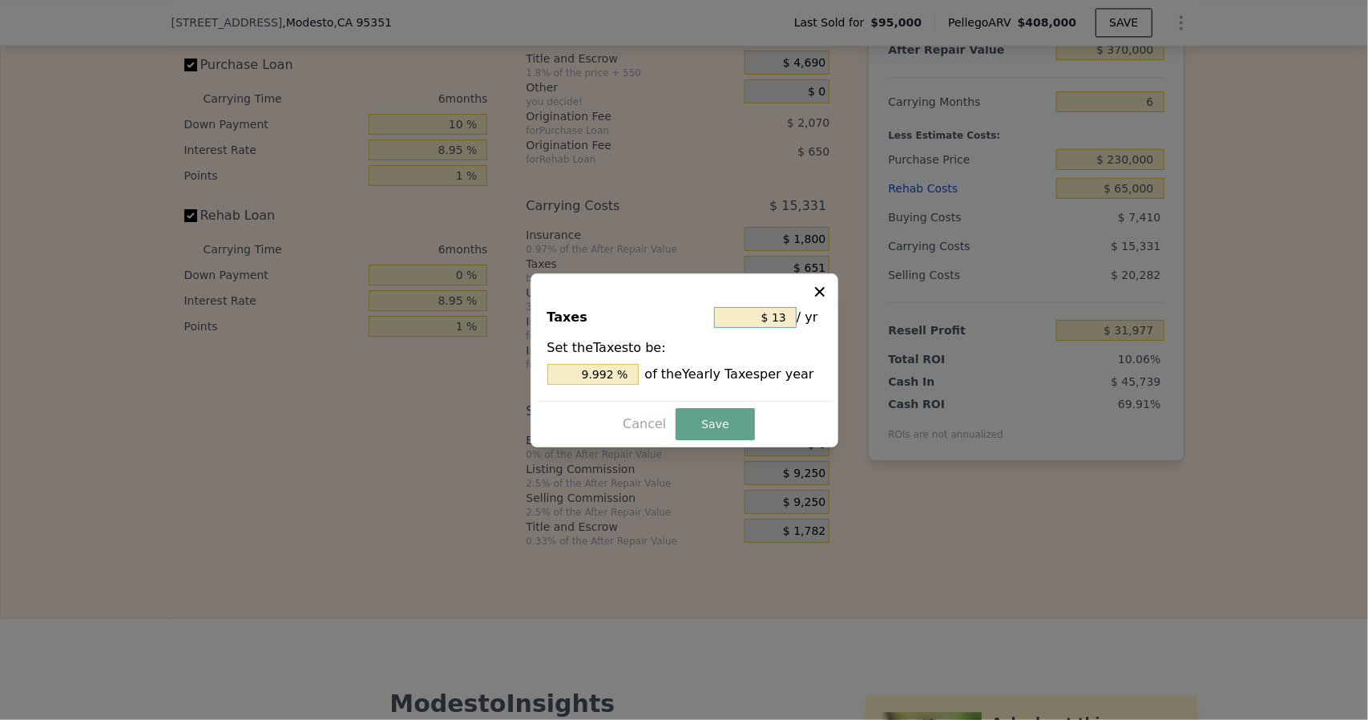
type input "0.999 %"
type input "$ 1"
type input "0.077 %"
type input "$ 3"
type input "0.231 %"
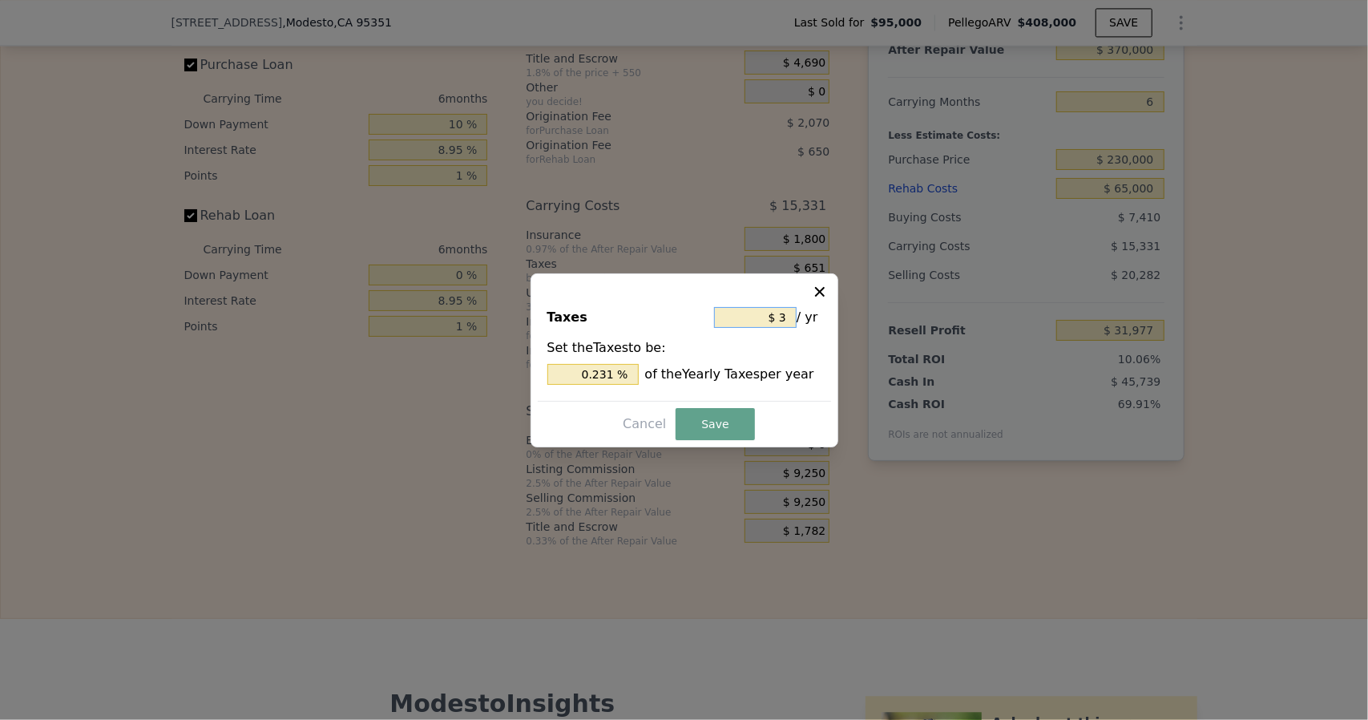
type input "$ 36"
type input "2.767 %"
type input "$ 360"
type input "27.671 %"
type input "$ 3,600"
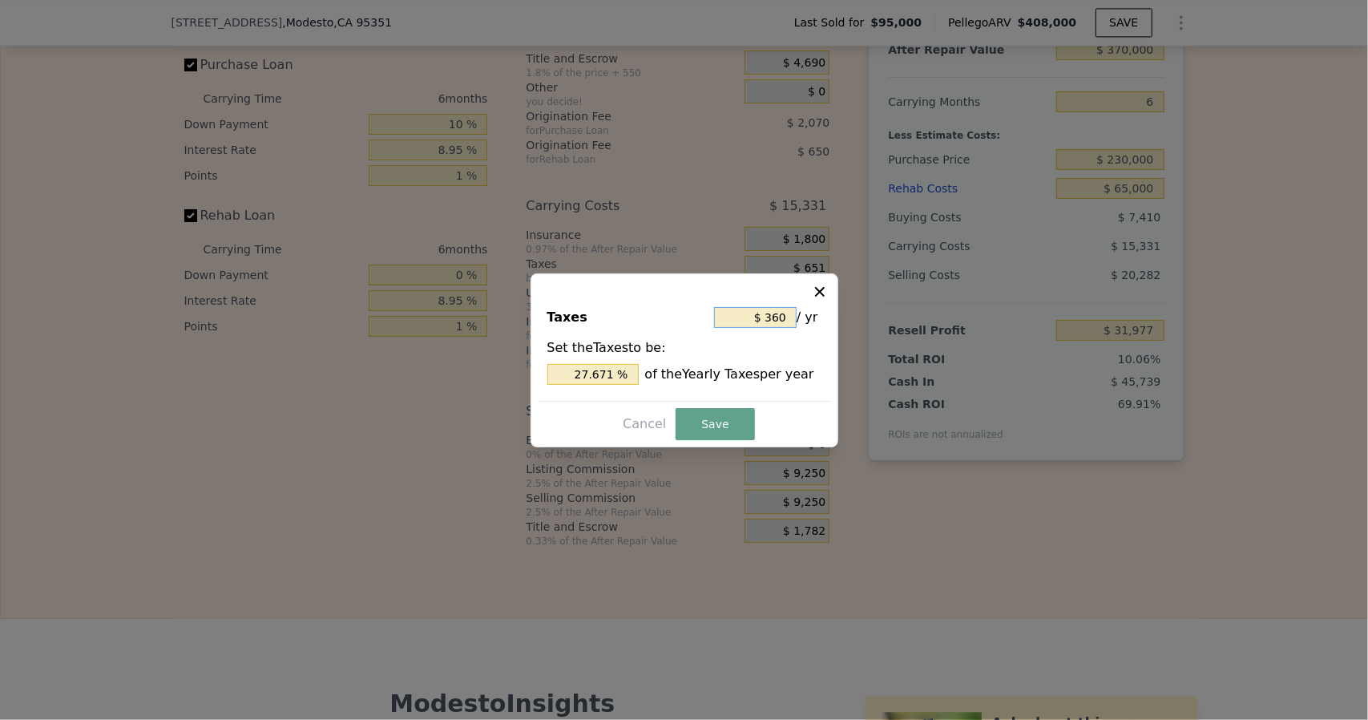
type input "276.710 %"
type input "$ 3,600"
click at [736, 425] on button "Save" at bounding box center [714, 424] width 79 height 32
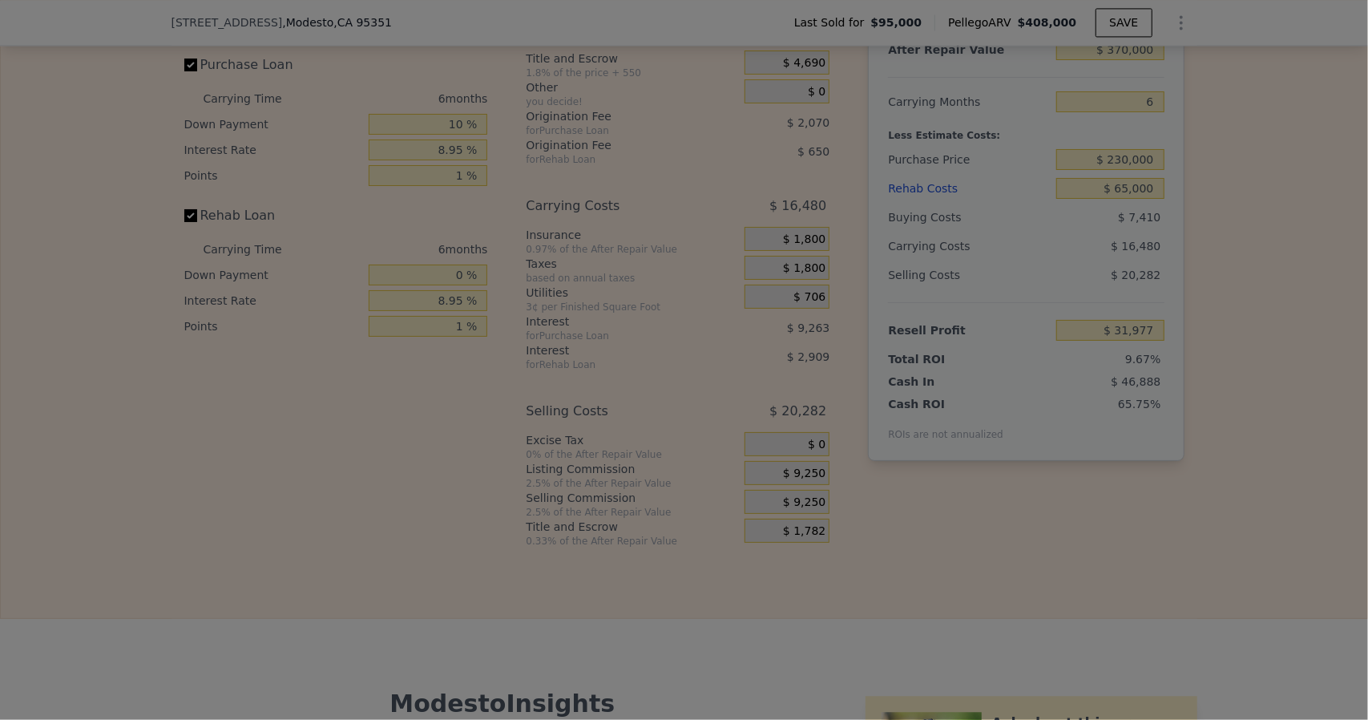
type input "$ 30,828"
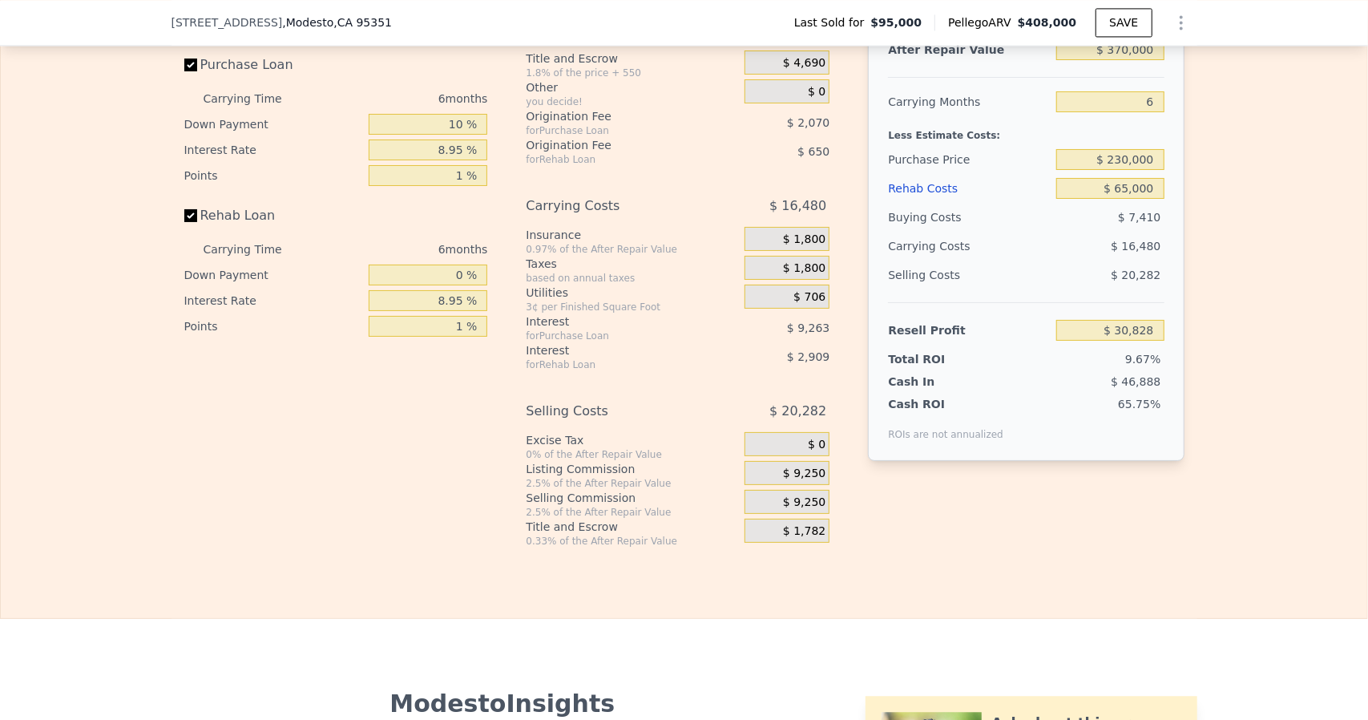
click at [787, 481] on div "$ 9,250" at bounding box center [786, 473] width 85 height 24
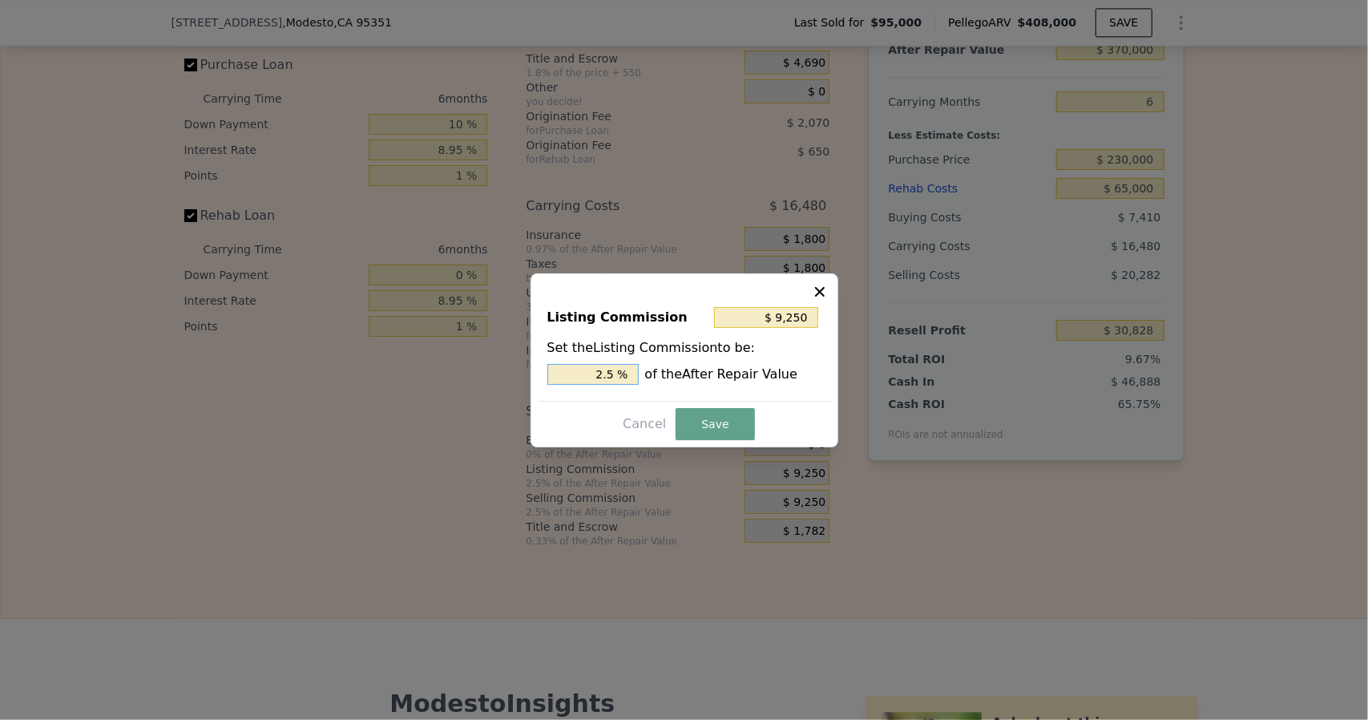
click at [627, 379] on input "2.5 %" at bounding box center [592, 374] width 91 height 21
type input "$ 7,400"
type input "2 %"
click at [724, 413] on button "Save" at bounding box center [714, 424] width 79 height 32
type input "$ 32,678"
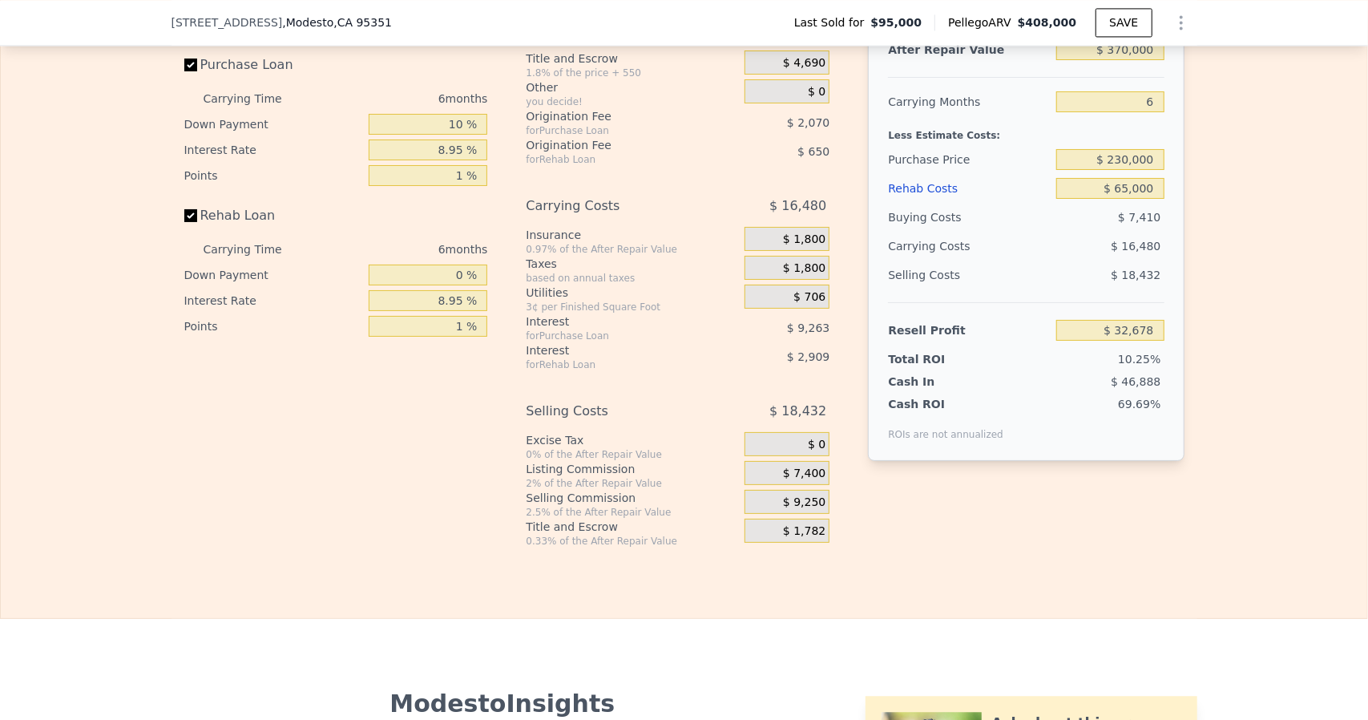
click at [756, 514] on div "$ 9,250" at bounding box center [786, 502] width 85 height 24
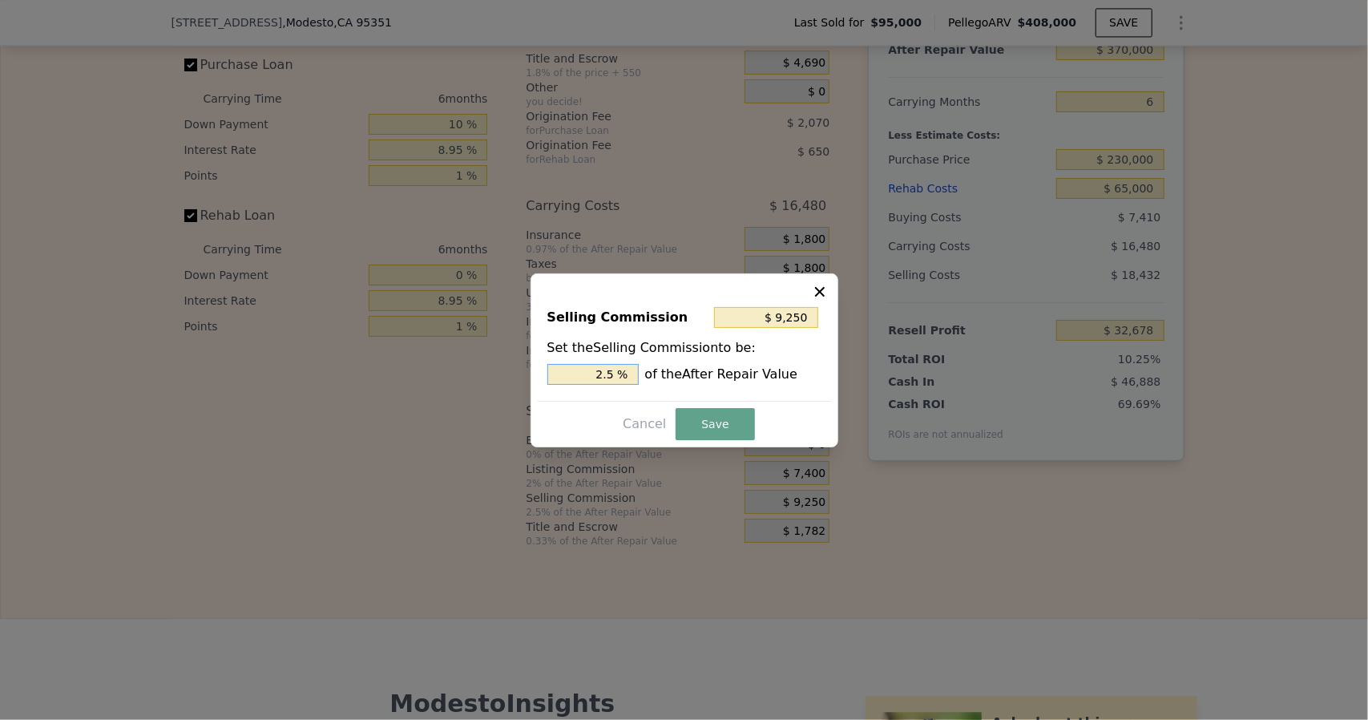
click at [615, 372] on input "2.5 %" at bounding box center [592, 374] width 91 height 21
type input "$ 7,400"
type input "2 %"
click at [734, 422] on button "Save" at bounding box center [714, 424] width 79 height 32
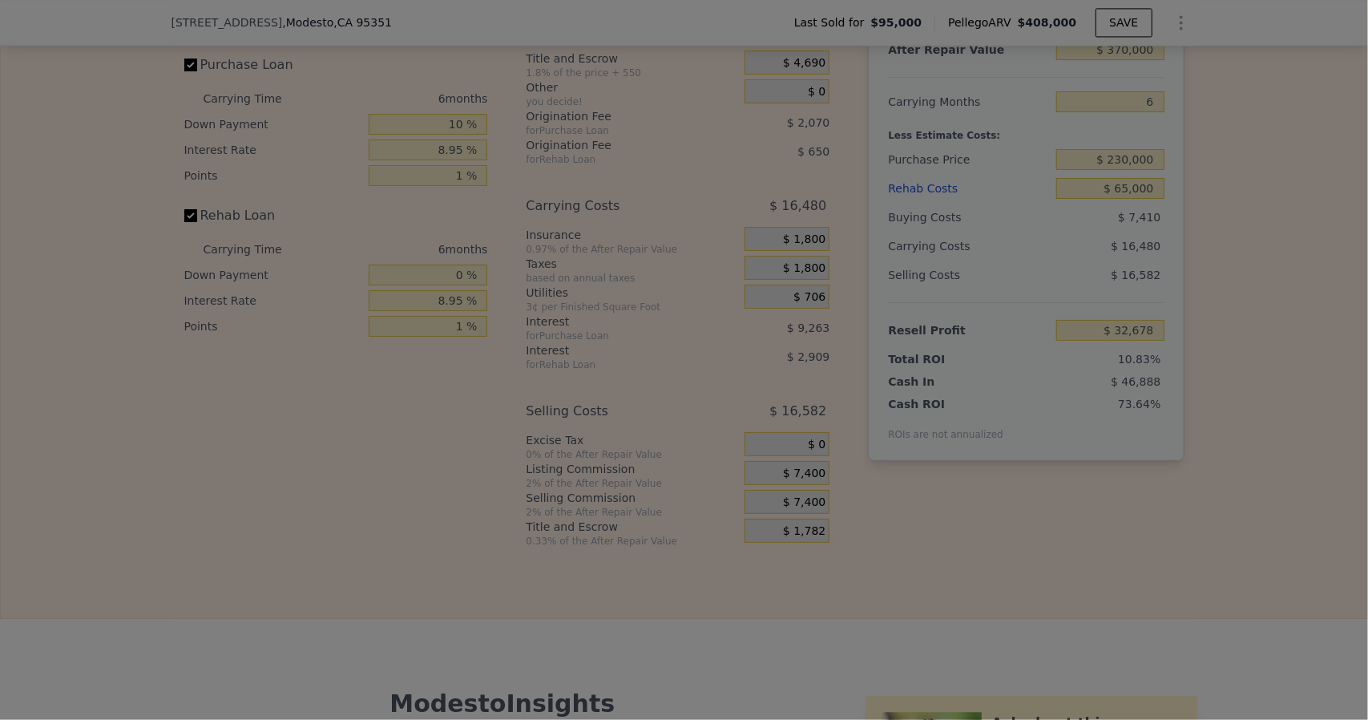
type input "$ 34,528"
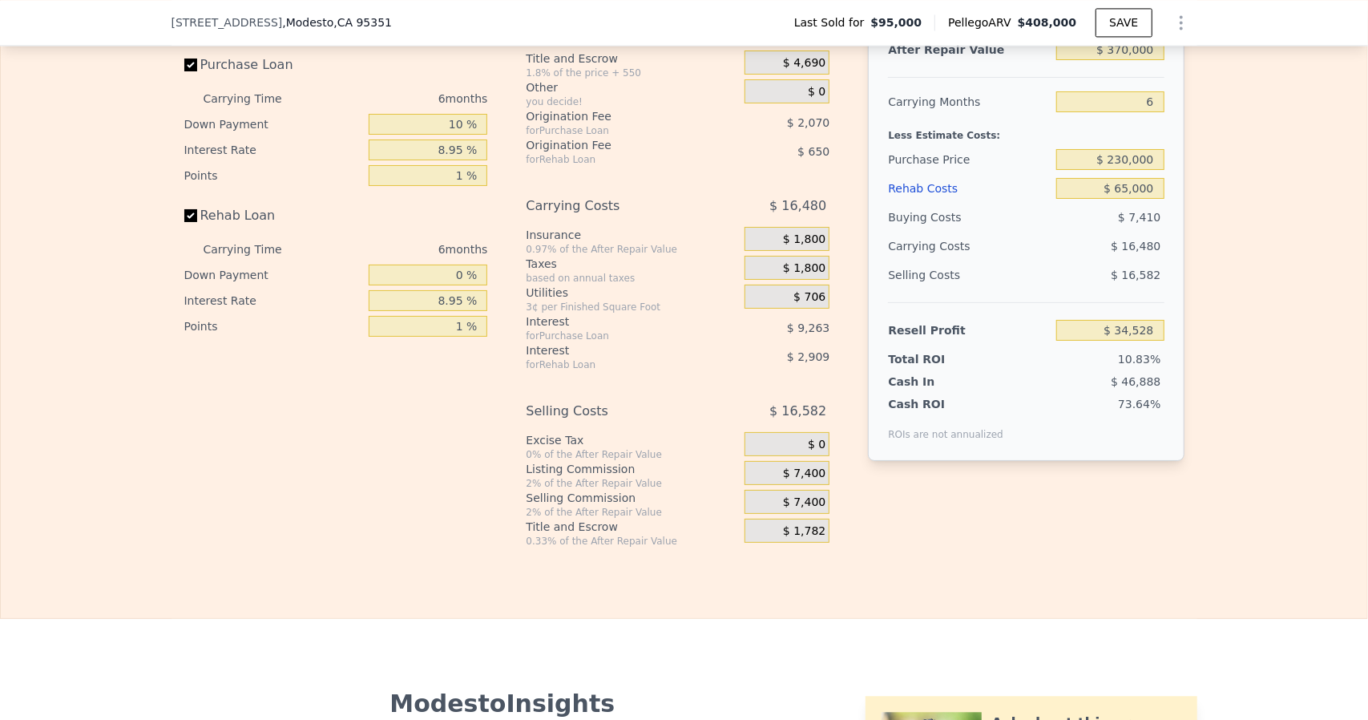
click at [781, 542] on div "$ 1,782" at bounding box center [786, 530] width 85 height 24
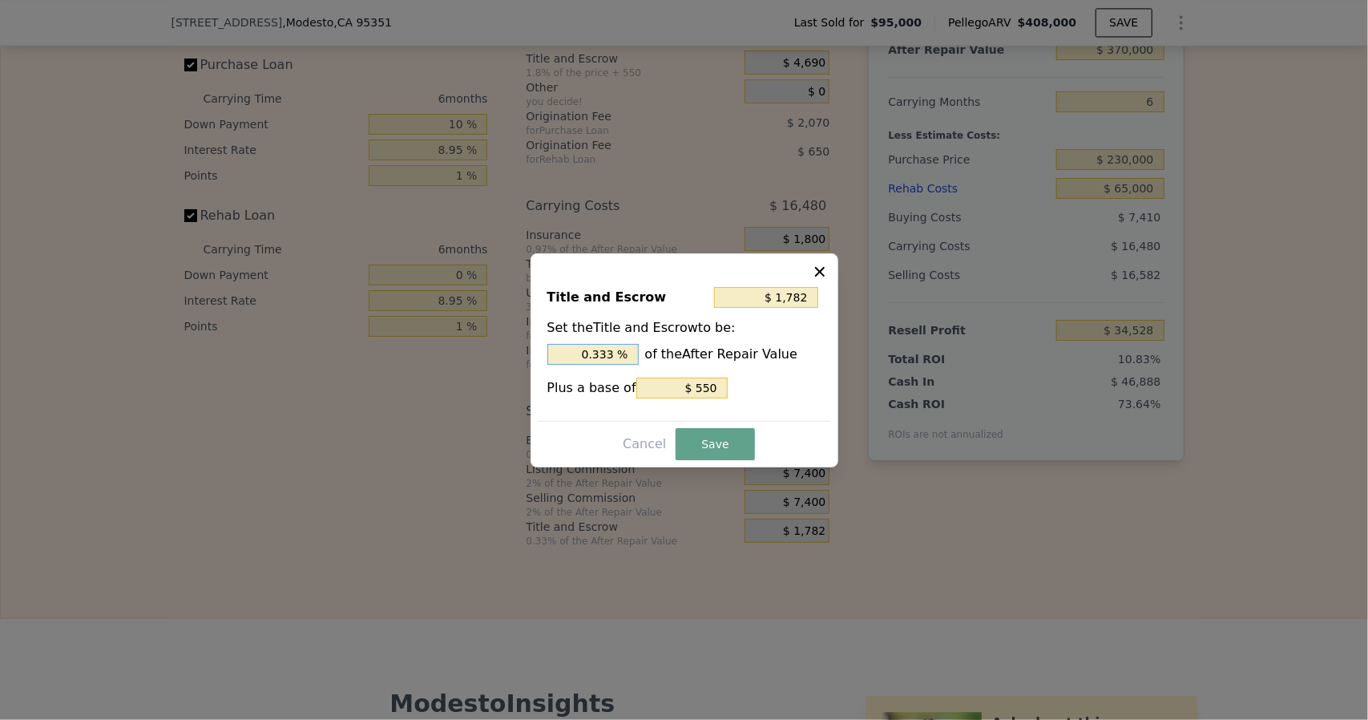
click at [613, 355] on input "0.333 %" at bounding box center [592, 354] width 91 height 21
type input "$ 1,771"
type input "0.33 %"
type input "$ 1,660"
type input "0.3 %"
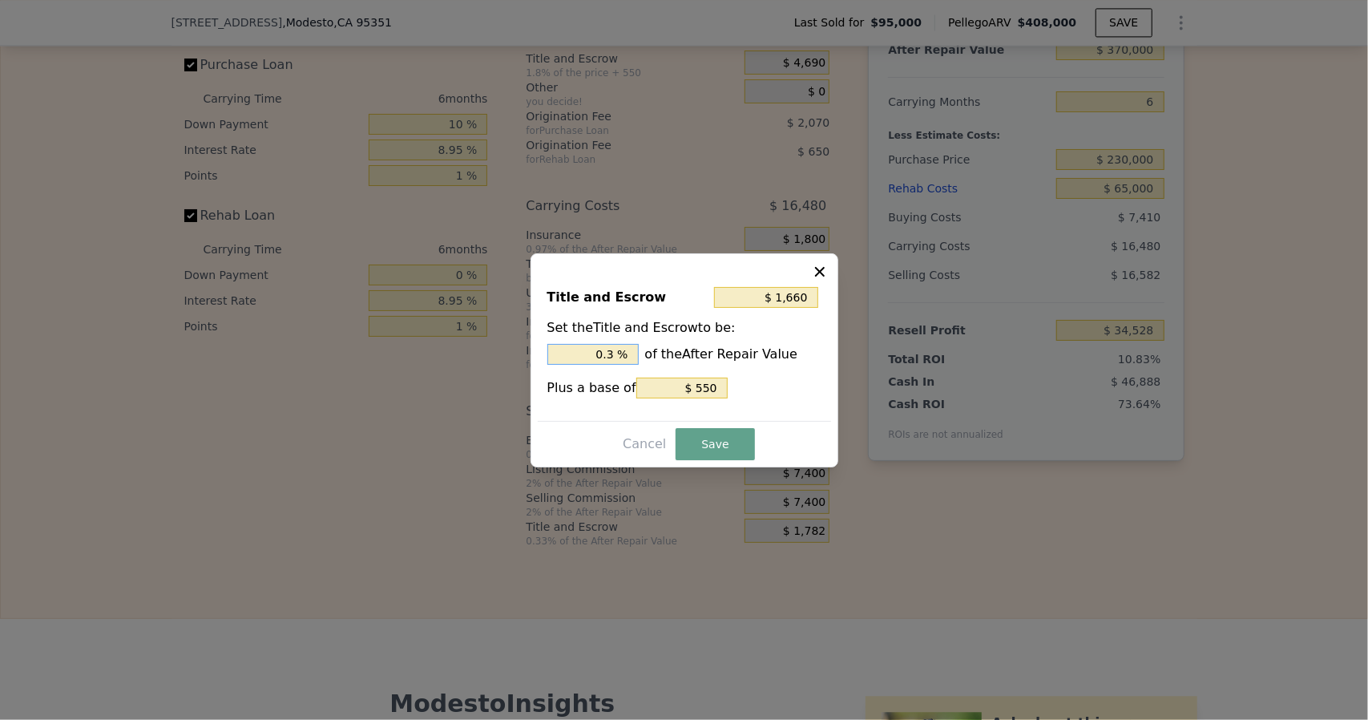
type input "$ 550"
type input "0 %"
type input ". %"
type input "$ 3,140"
type input "0.7 %"
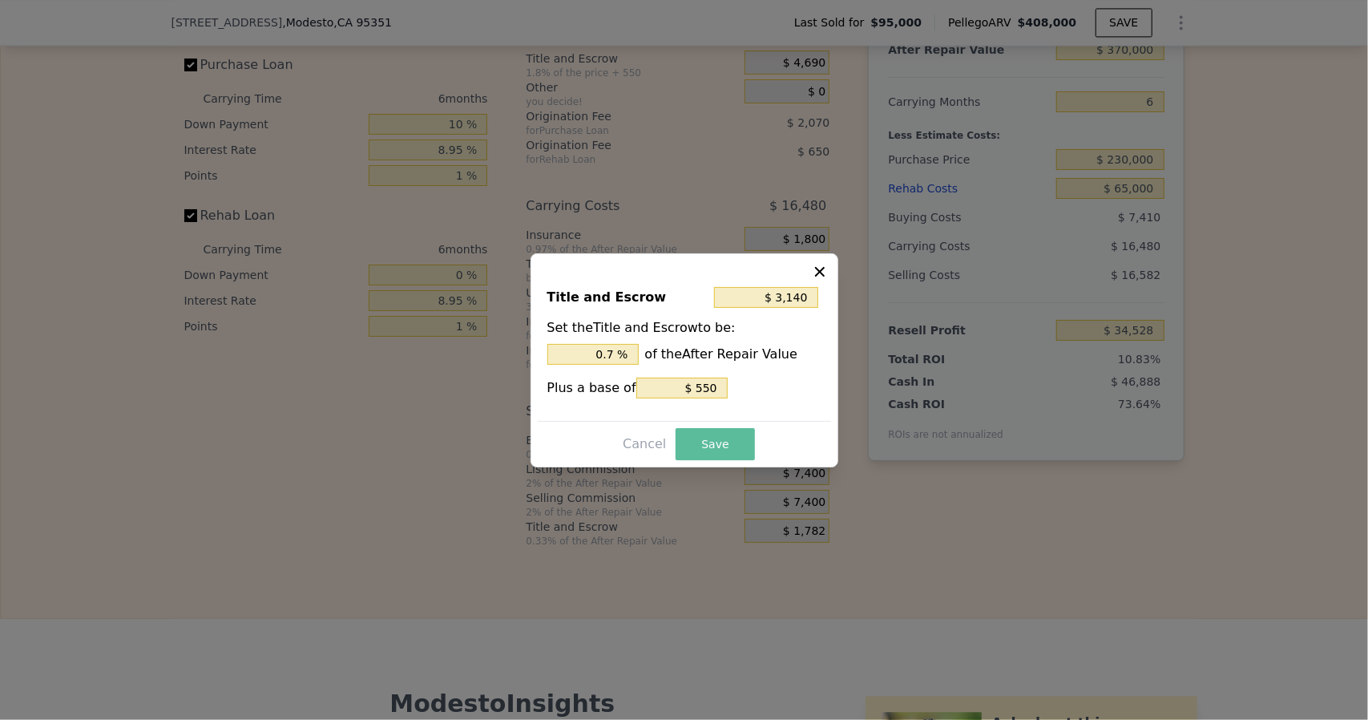
click at [691, 442] on button "Save" at bounding box center [714, 444] width 79 height 32
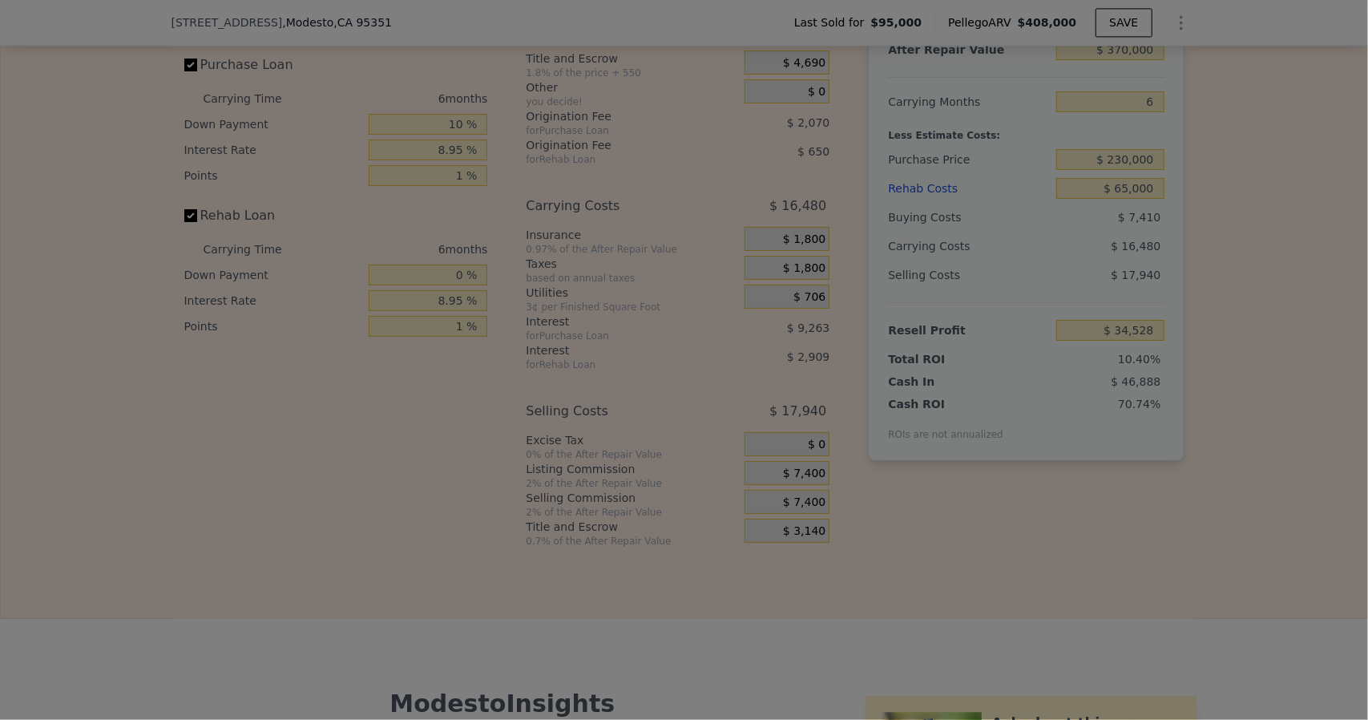
type input "$ 33,170"
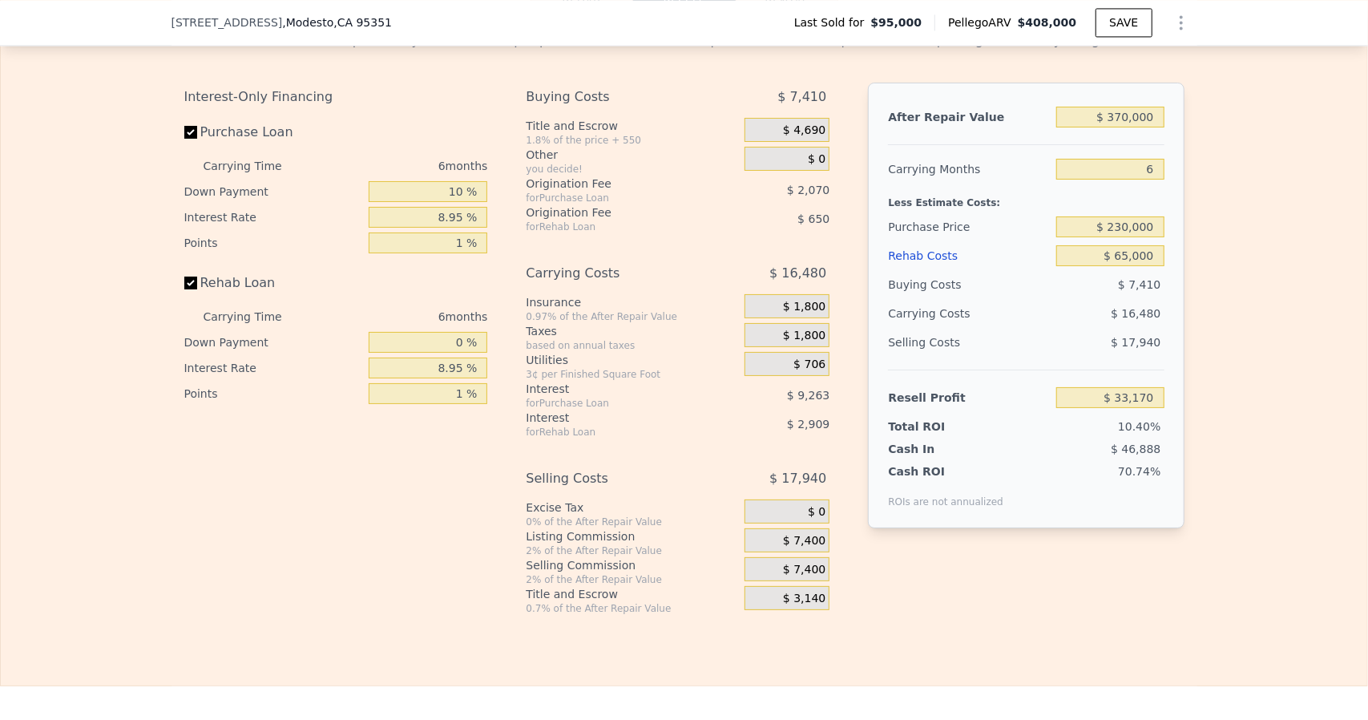
scroll to position [2319, 0]
click at [1123, 127] on input "$ 370,000" at bounding box center [1109, 117] width 107 height 21
type input "$ 30,000"
type input "-$ 289,196"
type input "$ 380,000"
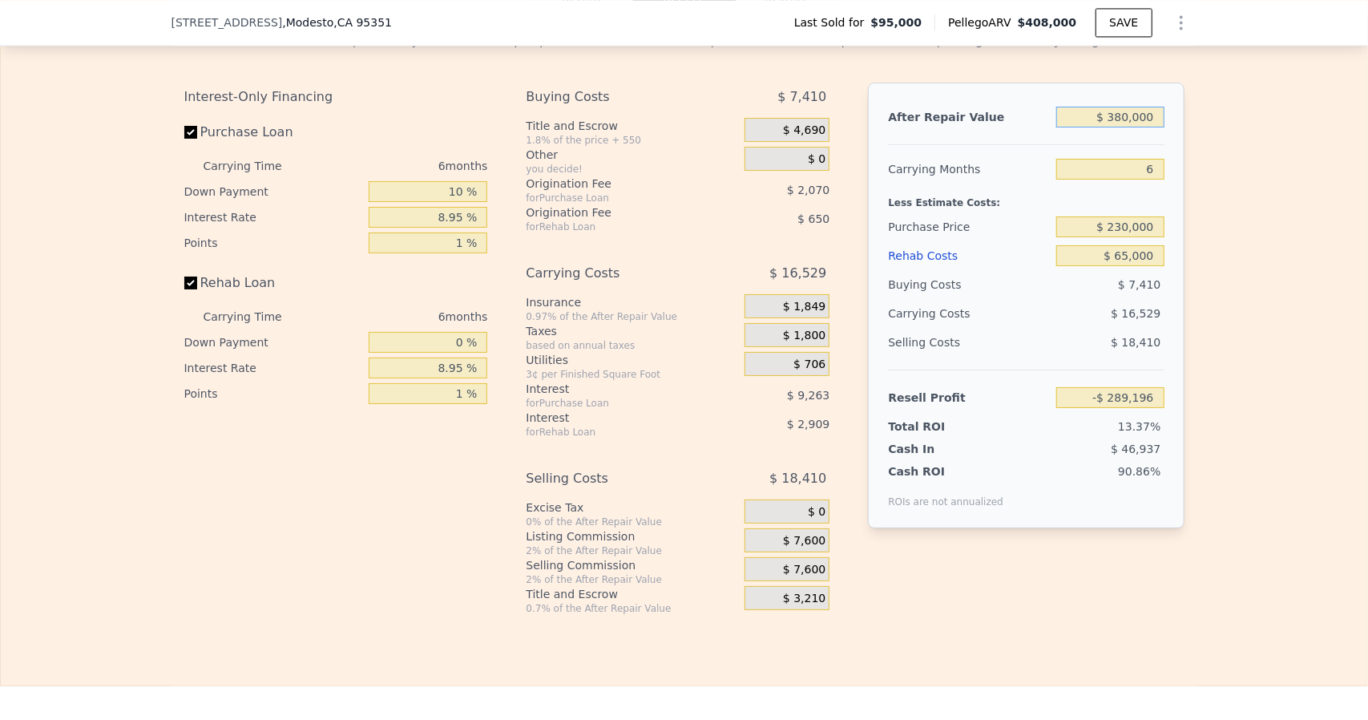
type input "$ 42,651"
type input "$ 380,000"
click at [1219, 267] on div "Edit the assumptions in yellow boxes. Input profit to calculate an offer price.…" at bounding box center [684, 316] width 1366 height 596
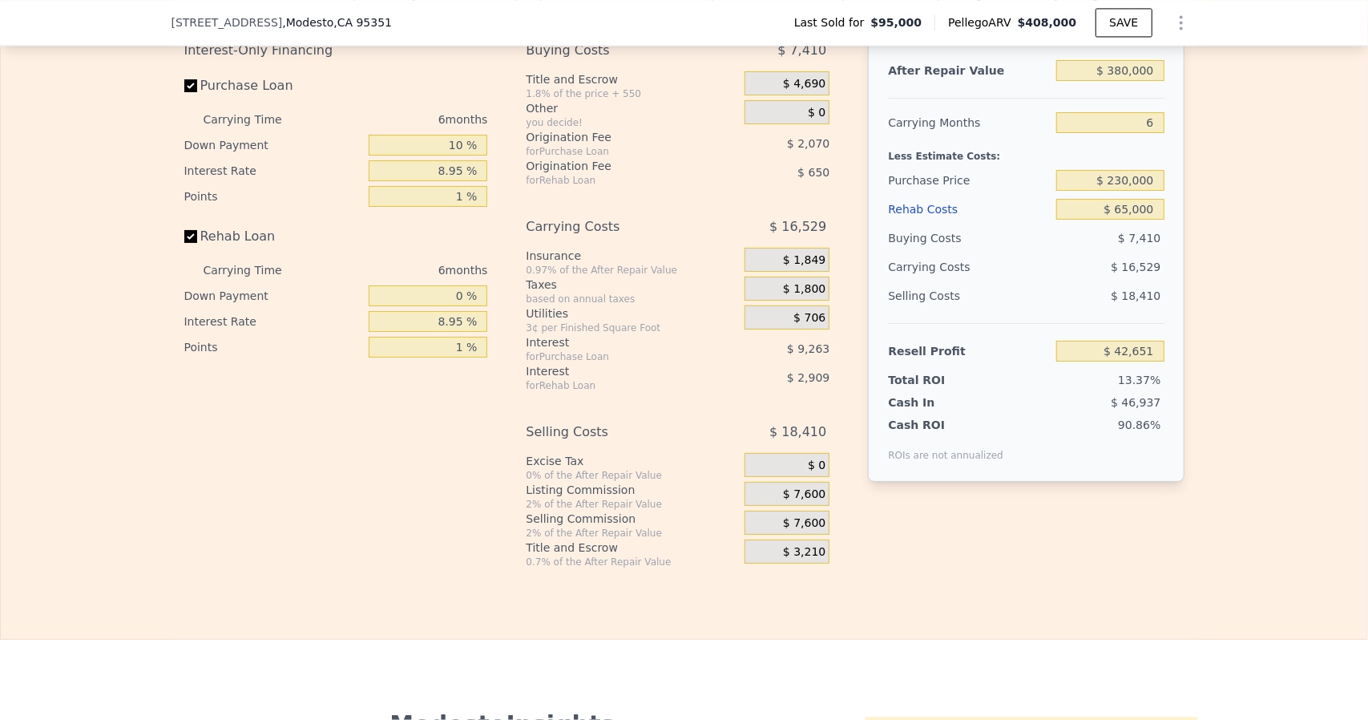
scroll to position [2367, 0]
